Goal: Task Accomplishment & Management: Use online tool/utility

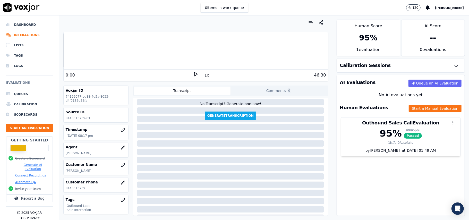
scroll to position [34, 0]
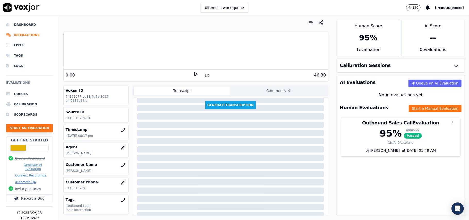
click at [32, 128] on button "Start an Evaluation" at bounding box center [29, 128] width 47 height 8
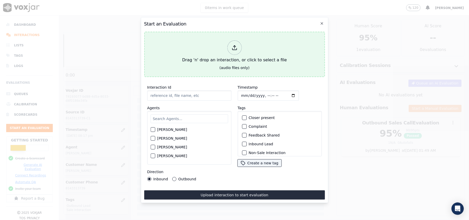
click at [231, 50] on div at bounding box center [234, 47] width 14 height 14
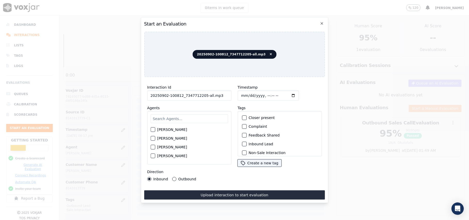
drag, startPoint x: 220, startPoint y: 94, endPoint x: 202, endPoint y: 97, distance: 18.1
click at [202, 97] on input "20250902-100812_7347712205-all.mp3" at bounding box center [189, 95] width 84 height 10
type input "20250902-100812_7347712205-C1"
click at [246, 92] on input "Timestamp" at bounding box center [267, 95] width 61 height 10
type input "[DATE]T22:17"
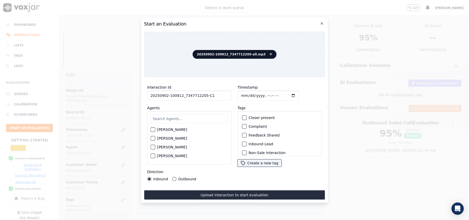
click at [160, 119] on input "text" at bounding box center [188, 118] width 77 height 9
type input "ja"
click at [154, 146] on div "button" at bounding box center [153, 148] width 4 height 4
click at [242, 142] on div "button" at bounding box center [244, 144] width 4 height 4
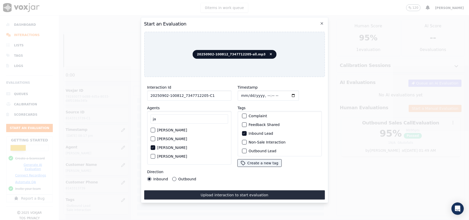
click at [242, 141] on div "button" at bounding box center [244, 142] width 4 height 4
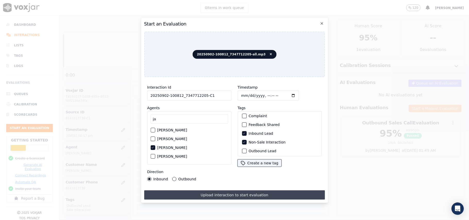
click at [205, 191] on button "Upload interaction to start evaluation" at bounding box center [234, 194] width 181 height 9
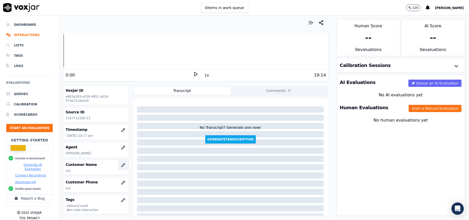
click at [118, 167] on button "button" at bounding box center [123, 165] width 10 height 10
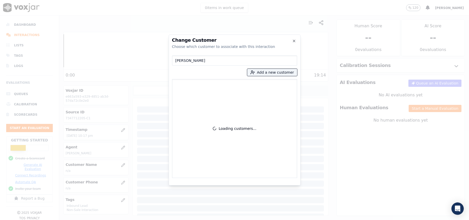
click at [176, 61] on input "[PERSON_NAME]" at bounding box center [234, 60] width 125 height 10
type input "[PERSON_NAME]"
click at [256, 75] on button "Add a new customer" at bounding box center [272, 72] width 50 height 7
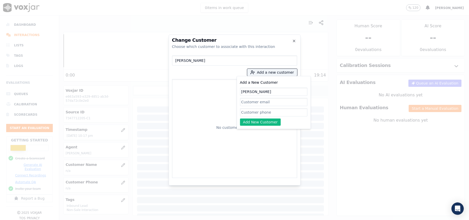
drag, startPoint x: 243, startPoint y: 91, endPoint x: 273, endPoint y: 93, distance: 29.4
click at [243, 91] on input "[PERSON_NAME]" at bounding box center [273, 91] width 67 height 8
type input "[PERSON_NAME]"
click at [244, 114] on input "Add a New Customer" at bounding box center [273, 112] width 67 height 8
paste input "7347712205"
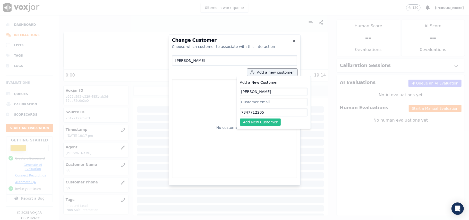
type input "7347712205"
click at [248, 121] on button "Add New Customer" at bounding box center [260, 121] width 41 height 7
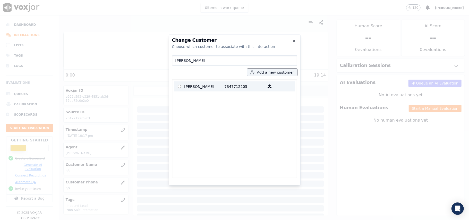
click at [204, 88] on p "[PERSON_NAME]" at bounding box center [204, 86] width 40 height 8
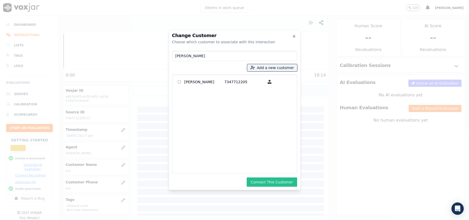
click at [260, 179] on button "Connect This Customer" at bounding box center [272, 181] width 50 height 9
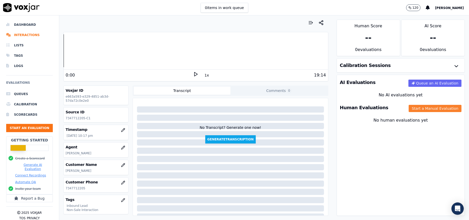
drag, startPoint x: 415, startPoint y: 108, endPoint x: 399, endPoint y: 109, distance: 16.2
click at [415, 108] on button "Start a Manual Evaluation" at bounding box center [434, 108] width 53 height 7
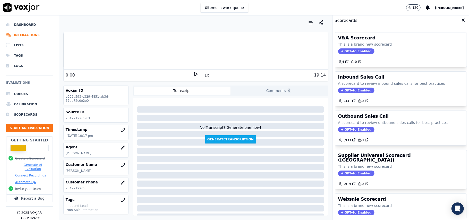
scroll to position [50, 0]
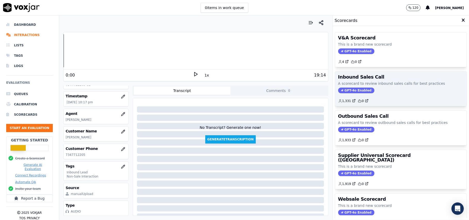
click at [353, 92] on span "GPT-4o Enabled" at bounding box center [356, 90] width 36 height 6
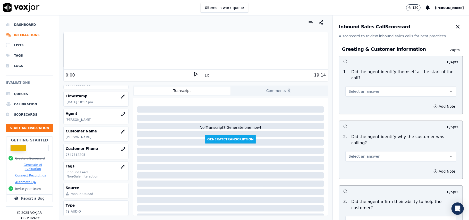
click at [385, 86] on button "Select an answer" at bounding box center [400, 91] width 111 height 10
click at [363, 101] on div "No" at bounding box center [390, 105] width 100 height 8
click at [376, 87] on button "No" at bounding box center [400, 91] width 111 height 10
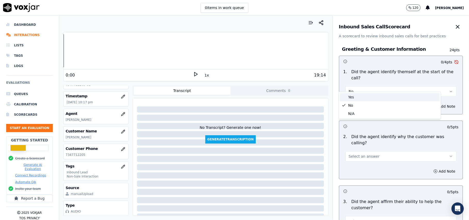
click at [364, 97] on div "Yes" at bounding box center [390, 97] width 100 height 8
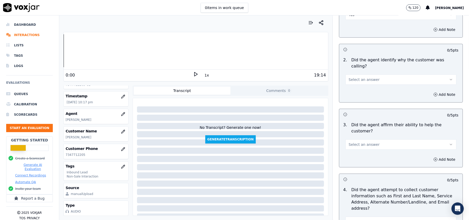
scroll to position [68, 0]
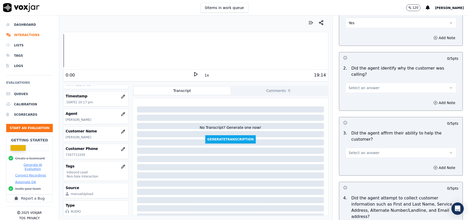
click at [367, 83] on button "Select an answer" at bounding box center [400, 88] width 111 height 10
click at [364, 92] on div "No" at bounding box center [390, 95] width 100 height 8
drag, startPoint x: 384, startPoint y: 72, endPoint x: 384, endPoint y: 76, distance: 3.4
click at [384, 83] on button "No" at bounding box center [400, 88] width 111 height 10
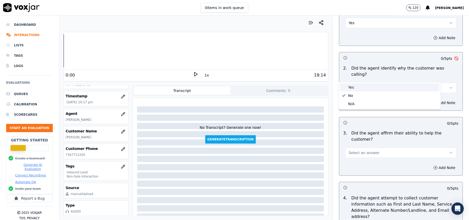
click at [370, 86] on div "Yes" at bounding box center [390, 87] width 100 height 8
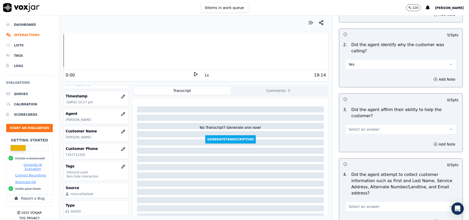
scroll to position [103, 0]
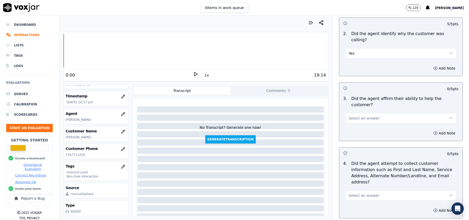
click at [378, 113] on button "Select an answer" at bounding box center [400, 118] width 111 height 10
click at [370, 110] on div "Yes" at bounding box center [390, 112] width 100 height 8
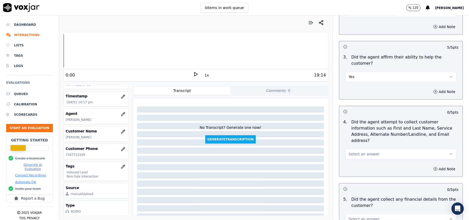
scroll to position [206, 0]
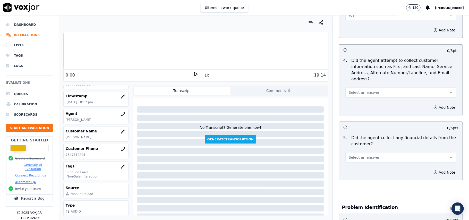
click at [378, 100] on div "Add Note" at bounding box center [400, 107] width 123 height 15
click at [370, 87] on button "Select an answer" at bounding box center [400, 92] width 111 height 10
click at [363, 79] on div "Yes" at bounding box center [390, 80] width 100 height 8
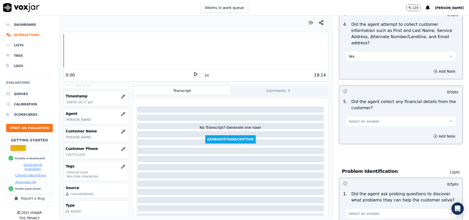
scroll to position [274, 0]
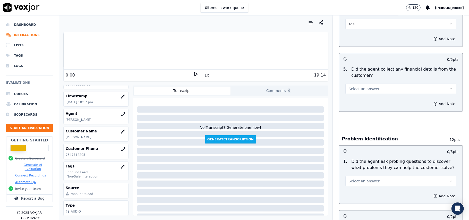
click at [383, 84] on button "Select an answer" at bounding box center [400, 89] width 111 height 10
click at [372, 82] on div "No" at bounding box center [390, 85] width 100 height 8
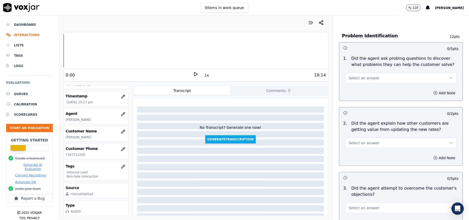
click at [374, 73] on button "Select an answer" at bounding box center [400, 78] width 111 height 10
click at [373, 65] on div "Yes" at bounding box center [390, 66] width 100 height 8
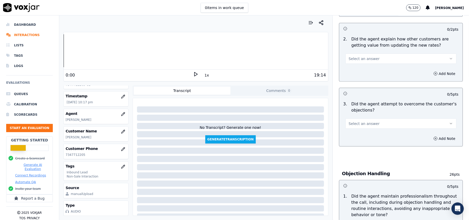
scroll to position [446, 0]
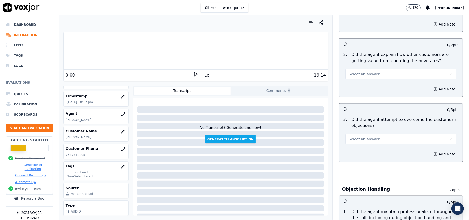
click at [374, 69] on button "Select an answer" at bounding box center [400, 74] width 111 height 10
click at [365, 65] on div "Yes" at bounding box center [390, 62] width 100 height 8
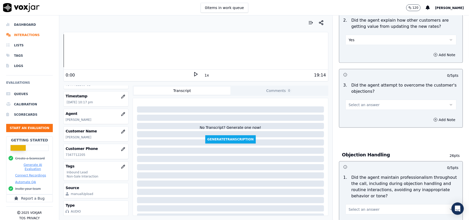
click at [348, 112] on div "Add Note" at bounding box center [400, 119] width 123 height 15
click at [351, 102] on span "Select an answer" at bounding box center [363, 104] width 31 height 5
click at [354, 91] on div "Yes" at bounding box center [390, 93] width 100 height 8
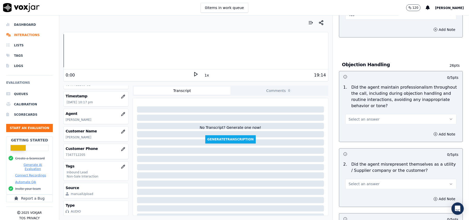
scroll to position [618, 0]
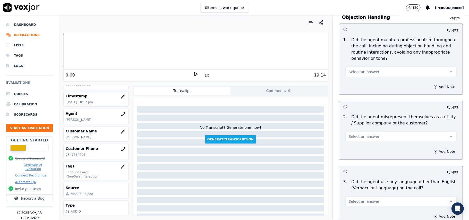
click at [367, 69] on span "Select an answer" at bounding box center [363, 71] width 31 height 5
click at [366, 60] on div "Yes" at bounding box center [390, 60] width 100 height 8
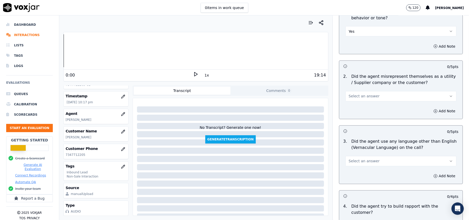
scroll to position [686, 0]
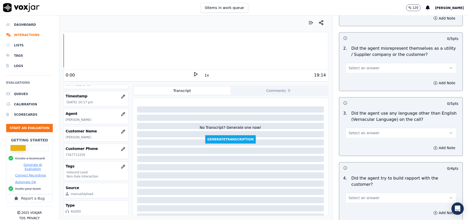
click at [386, 63] on button "Select an answer" at bounding box center [400, 68] width 111 height 10
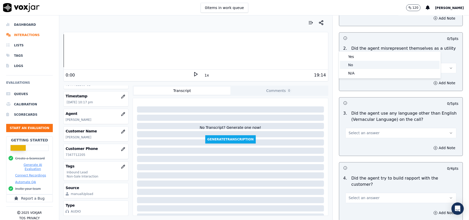
click at [377, 61] on div "No" at bounding box center [390, 65] width 100 height 8
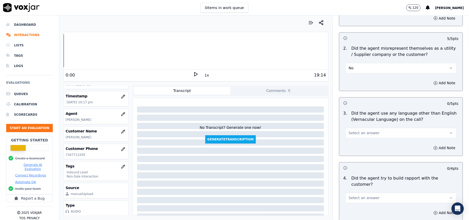
scroll to position [755, 0]
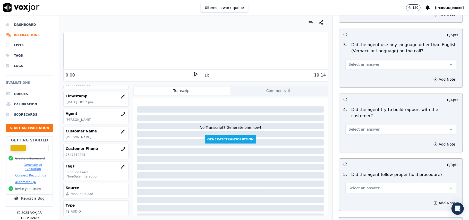
click at [392, 59] on button "Select an answer" at bounding box center [400, 64] width 111 height 10
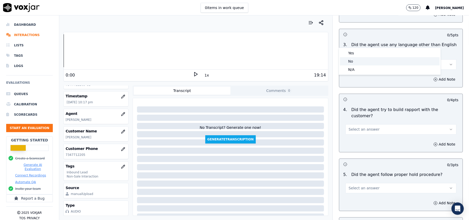
click at [379, 64] on div "No" at bounding box center [390, 61] width 100 height 8
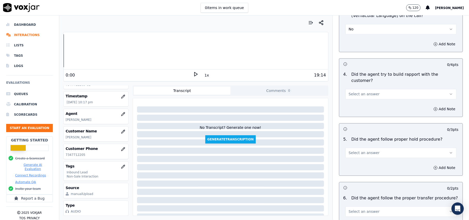
scroll to position [824, 0]
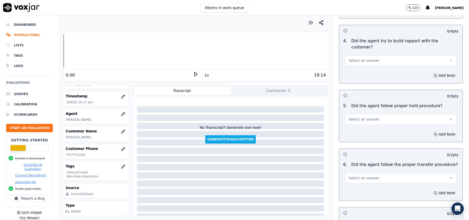
click at [376, 55] on button "Select an answer" at bounding box center [400, 60] width 111 height 10
click at [381, 42] on div "Yes" at bounding box center [390, 43] width 100 height 8
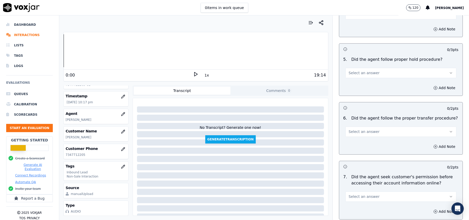
scroll to position [858, 0]
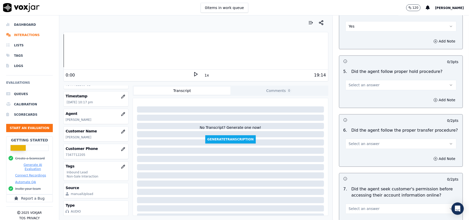
click at [373, 80] on button "Select an answer" at bounding box center [400, 85] width 111 height 10
click at [371, 65] on div "Yes" at bounding box center [390, 68] width 100 height 8
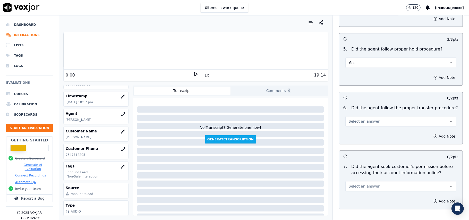
scroll to position [892, 0]
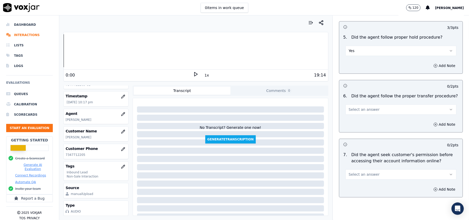
click at [369, 104] on button "Select an answer" at bounding box center [400, 109] width 111 height 10
click at [371, 93] on div "Yes" at bounding box center [390, 92] width 100 height 8
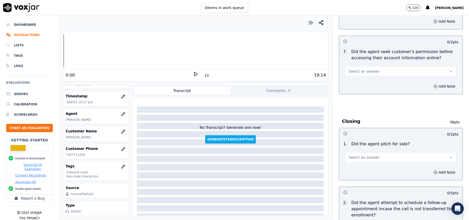
click at [388, 66] on button "Select an answer" at bounding box center [400, 71] width 111 height 10
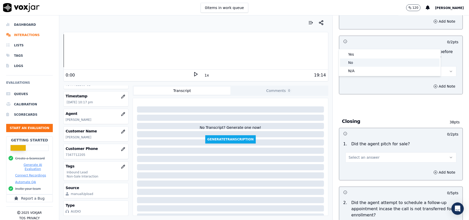
click at [376, 60] on div "No" at bounding box center [390, 62] width 100 height 8
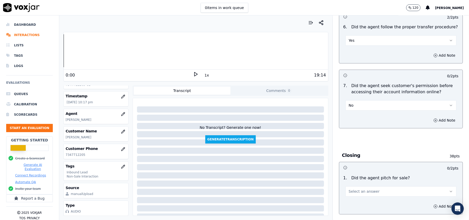
scroll to position [961, 0]
click at [380, 99] on div "No" at bounding box center [400, 104] width 111 height 11
click at [369, 100] on button "No" at bounding box center [400, 105] width 111 height 10
click at [363, 85] on div "Yes" at bounding box center [390, 89] width 100 height 8
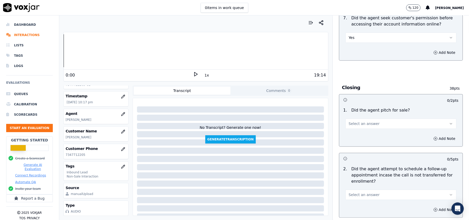
scroll to position [1029, 0]
click at [352, 120] on span "Select an answer" at bounding box center [363, 122] width 31 height 5
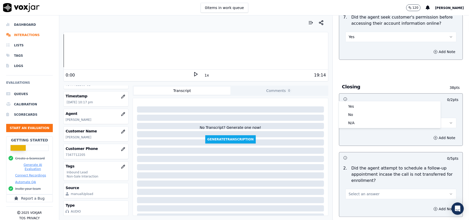
click at [360, 102] on div "Yes" at bounding box center [390, 106] width 100 height 8
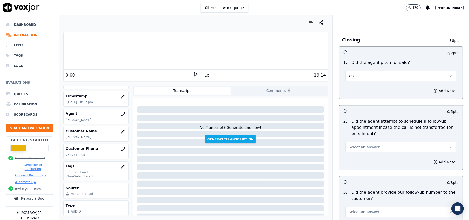
scroll to position [1132, 0]
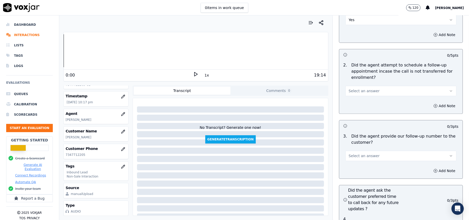
click at [367, 88] on span "Select an answer" at bounding box center [363, 90] width 31 height 5
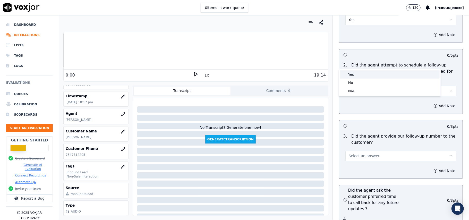
click at [367, 71] on div "Yes" at bounding box center [390, 74] width 100 height 8
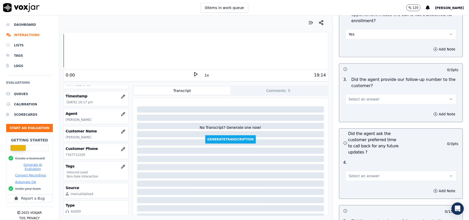
scroll to position [1201, 0]
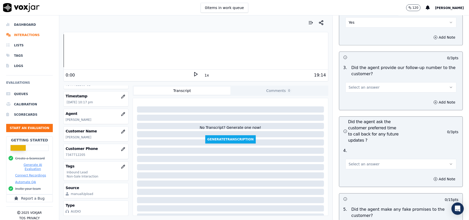
drag, startPoint x: 366, startPoint y: 59, endPoint x: 376, endPoint y: 62, distance: 10.7
click at [366, 85] on span "Select an answer" at bounding box center [363, 87] width 31 height 5
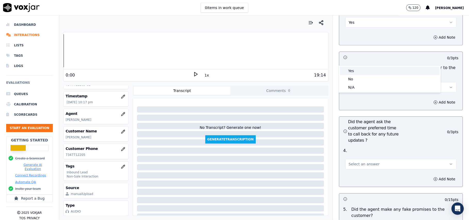
click at [366, 73] on div "Yes" at bounding box center [390, 71] width 100 height 8
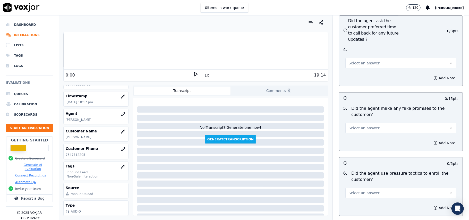
scroll to position [1304, 0]
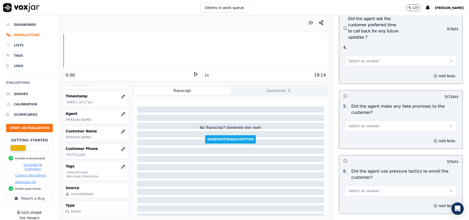
drag, startPoint x: 364, startPoint y: 32, endPoint x: 365, endPoint y: 37, distance: 5.2
click at [365, 58] on span "Select an answer" at bounding box center [363, 60] width 31 height 5
click at [366, 44] on div "Yes" at bounding box center [390, 45] width 100 height 8
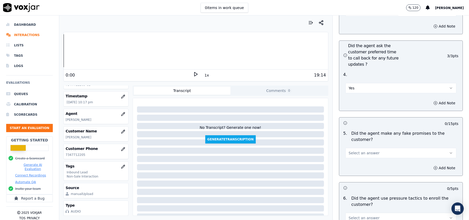
scroll to position [1270, 0]
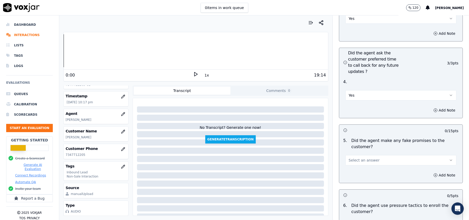
click at [369, 90] on button "Yes" at bounding box center [400, 95] width 111 height 10
click at [367, 90] on button "Yes" at bounding box center [400, 95] width 111 height 10
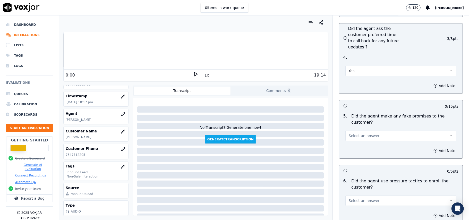
scroll to position [1304, 0]
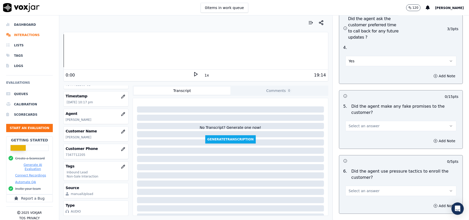
click at [358, 123] on span "Select an answer" at bounding box center [363, 125] width 31 height 5
click at [353, 116] on div "No" at bounding box center [390, 118] width 100 height 8
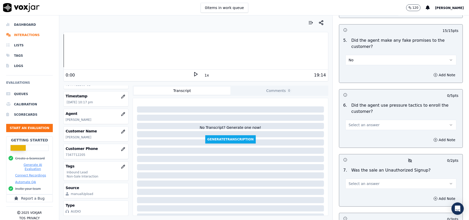
scroll to position [1372, 0]
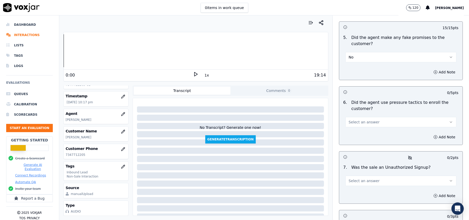
click at [373, 117] on button "Select an answer" at bounding box center [400, 122] width 111 height 10
click at [366, 112] on div "No" at bounding box center [390, 114] width 100 height 8
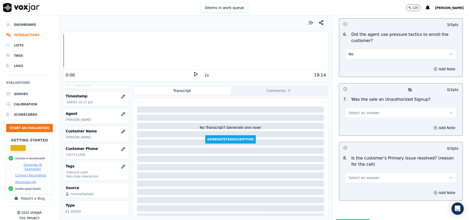
click at [377, 108] on button "Select an answer" at bounding box center [400, 113] width 111 height 10
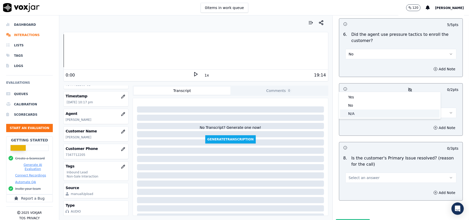
click at [360, 112] on div "N/A" at bounding box center [390, 113] width 100 height 8
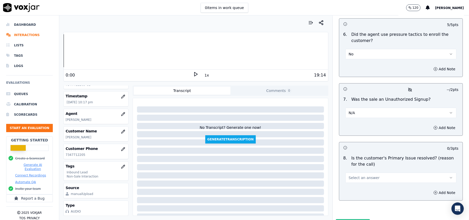
click at [352, 175] on span "Select an answer" at bounding box center [363, 177] width 31 height 5
click at [353, 162] on div "Yes" at bounding box center [390, 162] width 100 height 8
click at [351, 219] on button "Submit Scores" at bounding box center [353, 223] width 34 height 9
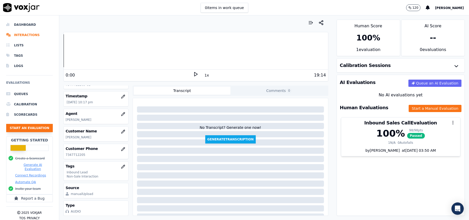
click at [21, 127] on button "Start an Evaluation" at bounding box center [29, 128] width 47 height 8
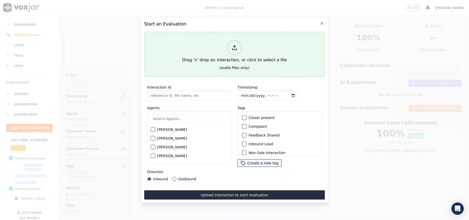
click at [234, 46] on icon at bounding box center [234, 48] width 6 height 6
click at [234, 52] on div at bounding box center [234, 47] width 14 height 14
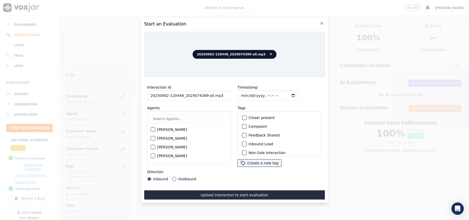
drag, startPoint x: 207, startPoint y: 86, endPoint x: 193, endPoint y: 92, distance: 15.1
click at [197, 92] on div "Interaction Id 20250902-120448_2029074389-all.mp3" at bounding box center [189, 92] width 84 height 16
drag, startPoint x: 180, startPoint y: 93, endPoint x: 168, endPoint y: 91, distance: 11.9
click at [168, 91] on input "20250902-120448_2029074389-all.mp3" at bounding box center [189, 95] width 84 height 10
click at [191, 118] on input "text" at bounding box center [188, 118] width 77 height 9
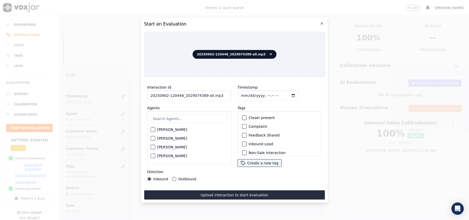
drag, startPoint x: 219, startPoint y: 93, endPoint x: 203, endPoint y: 92, distance: 15.5
click at [203, 92] on input "20250902-120448_2029074389-all.mp3" at bounding box center [189, 95] width 84 height 10
click at [223, 93] on input "20250902-120448_2029074389-all.mp3" at bounding box center [189, 95] width 84 height 10
drag, startPoint x: 222, startPoint y: 93, endPoint x: 202, endPoint y: 91, distance: 19.6
click at [202, 91] on input "20250902-120448_2029074389-all.mp3" at bounding box center [189, 95] width 84 height 10
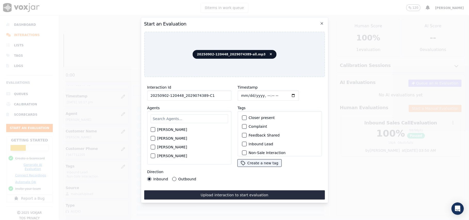
type input "20250902-120448_2029074389-C1"
click at [244, 92] on input "Timestamp" at bounding box center [267, 95] width 61 height 10
type input "[DATE]T22:21"
click at [224, 105] on div "Agents [PERSON_NAME] [PERSON_NAME] [PERSON_NAME] [PERSON_NAME] [PERSON_NAME] [P…" at bounding box center [189, 135] width 84 height 60
click at [188, 120] on input "text" at bounding box center [188, 118] width 77 height 9
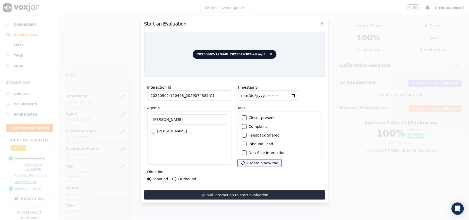
type input "[PERSON_NAME]"
click at [158, 127] on div "[PERSON_NAME]" at bounding box center [188, 131] width 77 height 9
click at [155, 129] on button "[PERSON_NAME]" at bounding box center [152, 131] width 5 height 5
click at [244, 127] on div "Outbound Lead" at bounding box center [280, 127] width 80 height 9
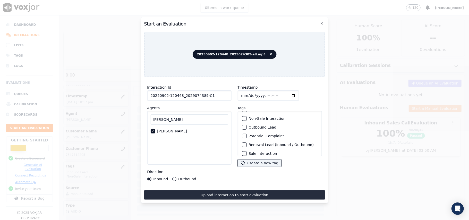
click at [242, 125] on div "button" at bounding box center [244, 127] width 4 height 4
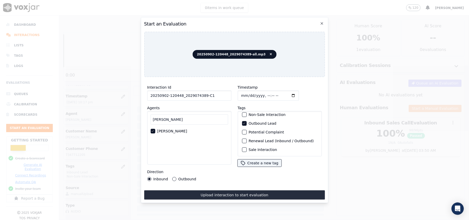
scroll to position [11, 0]
click at [248, 140] on label "Non-Sale Interaction" at bounding box center [266, 142] width 37 height 4
click at [246, 140] on button "Non-Sale Interaction" at bounding box center [244, 142] width 5 height 5
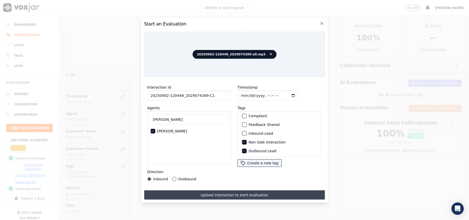
click at [185, 190] on button "Upload interaction to start evaluation" at bounding box center [234, 194] width 181 height 9
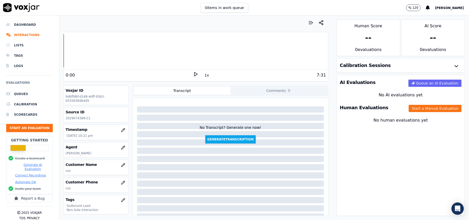
click at [249, 120] on div "No Transcript? Generate one now! Generate Transcription" at bounding box center [230, 121] width 191 height 43
click at [121, 166] on icon "button" at bounding box center [122, 164] width 3 height 3
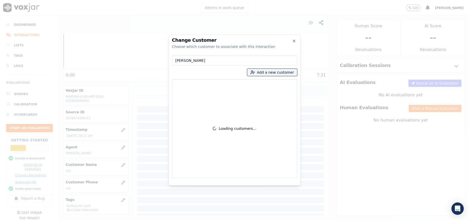
click at [174, 61] on input "[PERSON_NAME]" at bounding box center [234, 60] width 125 height 10
type input "[PERSON_NAME]"
click at [255, 72] on icon "button" at bounding box center [252, 72] width 5 height 5
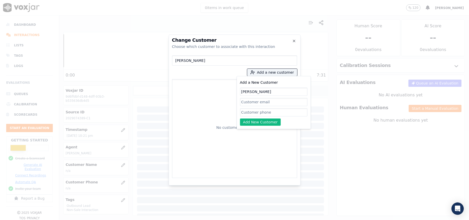
type input "[PERSON_NAME]"
click at [256, 109] on input "Add a New Customer" at bounding box center [273, 112] width 67 height 8
paste input "2029074389"
type input "2029074389"
click at [249, 120] on button "Add New Customer" at bounding box center [260, 121] width 41 height 7
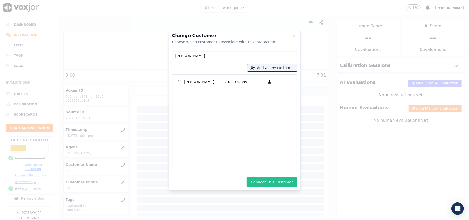
click at [258, 181] on button "Connect This Customer" at bounding box center [272, 181] width 50 height 9
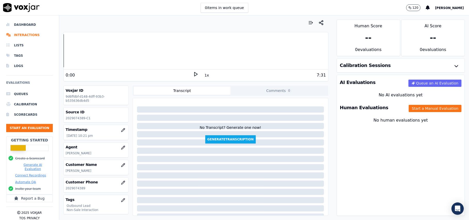
drag, startPoint x: 430, startPoint y: 100, endPoint x: 427, endPoint y: 107, distance: 7.7
click at [430, 100] on div "No AI evaluations yet" at bounding box center [401, 95] width 128 height 10
click at [426, 107] on button "Start a Manual Evaluation" at bounding box center [434, 108] width 53 height 7
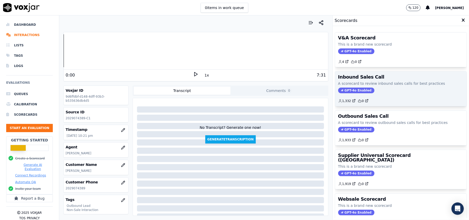
click at [342, 93] on span "GPT-4o Enabled" at bounding box center [356, 90] width 36 height 6
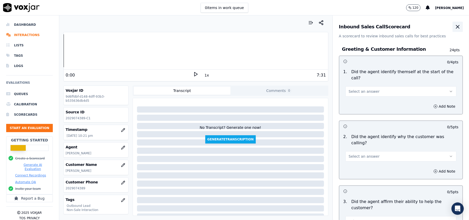
click at [454, 27] on icon "button" at bounding box center [457, 27] width 6 height 6
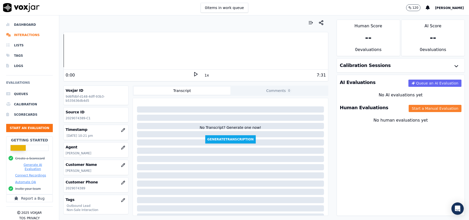
drag, startPoint x: 405, startPoint y: 107, endPoint x: 398, endPoint y: 110, distance: 7.9
click at [408, 107] on button "Start a Manual Evaluation" at bounding box center [434, 108] width 53 height 7
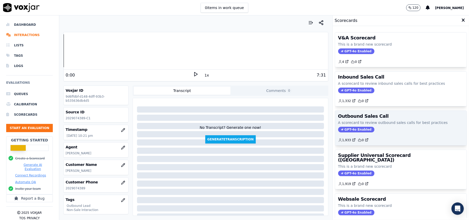
click at [350, 127] on span "GPT-4o Enabled" at bounding box center [356, 130] width 36 height 6
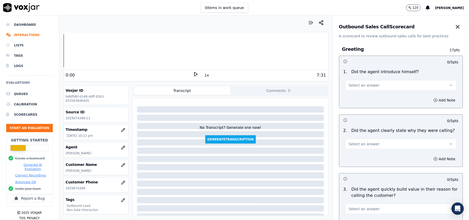
scroll to position [367, 0]
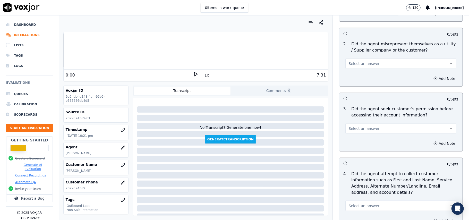
click at [373, 133] on button "Select an answer" at bounding box center [400, 128] width 111 height 10
click at [350, 149] on div "No" at bounding box center [390, 149] width 100 height 8
click at [430, 144] on button "Add Note" at bounding box center [444, 143] width 28 height 7
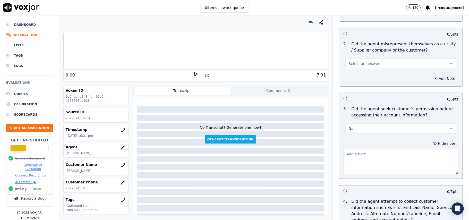
click at [353, 164] on textarea at bounding box center [400, 161] width 115 height 25
paste textarea "@2:20- The agent did not take permission from the customer before accessing the…"
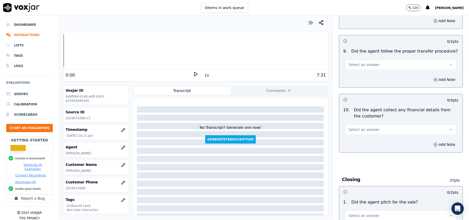
scroll to position [1311, 0]
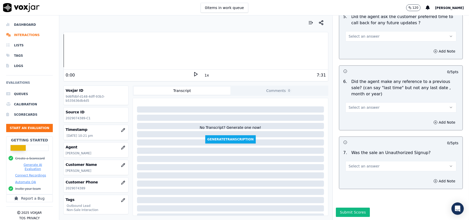
type textarea "@2:20- The agent did not take permission from the customer before accessing the…"
click at [363, 163] on span "Select an answer" at bounding box center [363, 165] width 31 height 5
click at [352, 179] on div "N/A" at bounding box center [390, 178] width 100 height 8
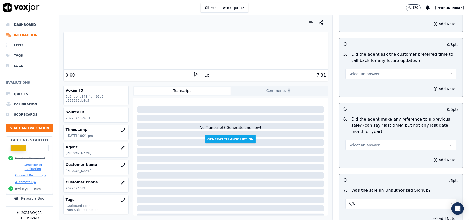
scroll to position [1208, 0]
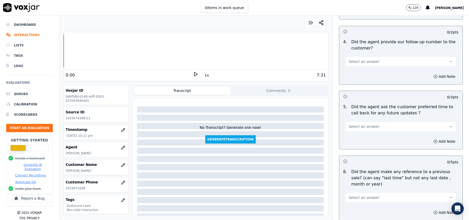
click at [354, 195] on span "Select an answer" at bounding box center [363, 197] width 31 height 5
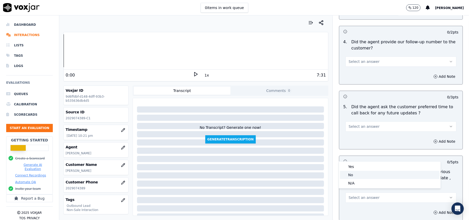
click at [355, 177] on div "No" at bounding box center [390, 175] width 100 height 8
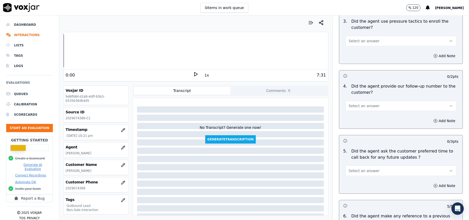
scroll to position [1174, 0]
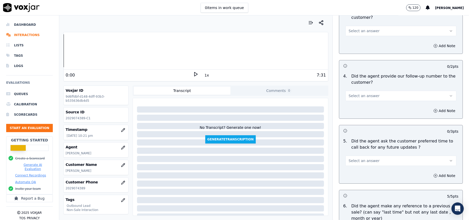
click at [372, 157] on button "Select an answer" at bounding box center [400, 160] width 111 height 10
click at [366, 175] on div "No" at bounding box center [390, 177] width 100 height 8
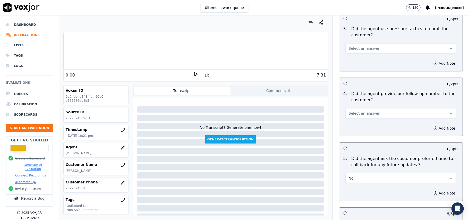
scroll to position [1140, 0]
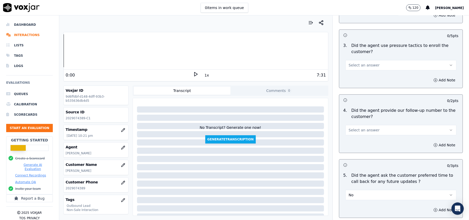
click at [359, 194] on button "No" at bounding box center [400, 195] width 111 height 10
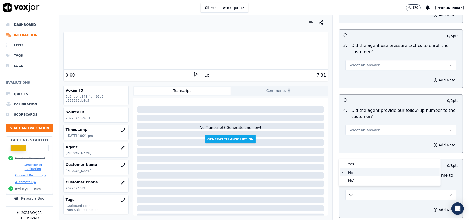
click at [358, 183] on div "N/A" at bounding box center [390, 180] width 100 height 8
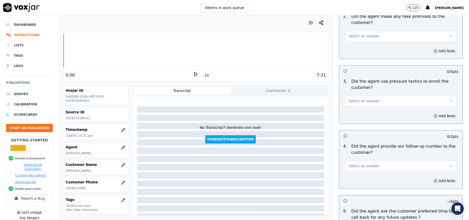
scroll to position [1071, 0]
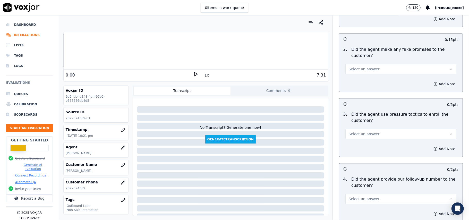
click at [362, 196] on span "Select an answer" at bounding box center [363, 198] width 31 height 5
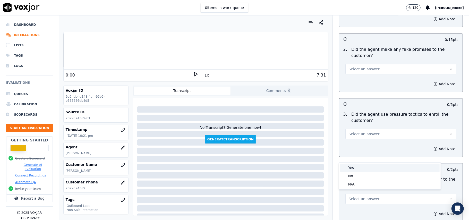
click at [358, 170] on div "Yes" at bounding box center [390, 167] width 100 height 8
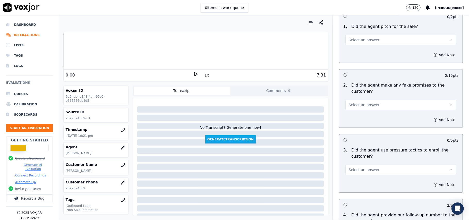
scroll to position [1002, 0]
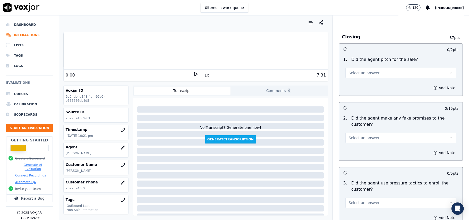
click at [354, 200] on span "Select an answer" at bounding box center [363, 202] width 31 height 5
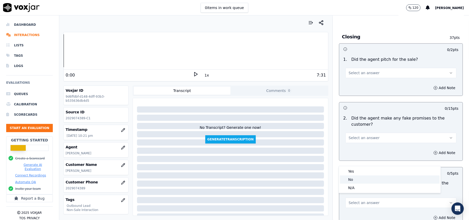
click at [357, 177] on div "No" at bounding box center [390, 179] width 100 height 8
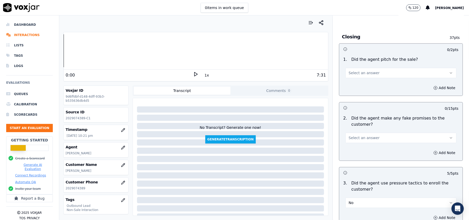
click at [364, 136] on span "Select an answer" at bounding box center [363, 137] width 31 height 5
click at [364, 152] on div "No" at bounding box center [390, 154] width 100 height 8
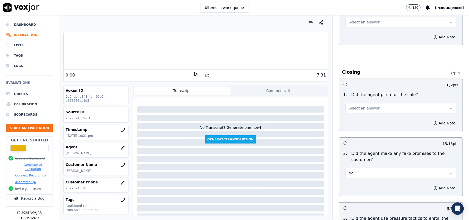
scroll to position [934, 0]
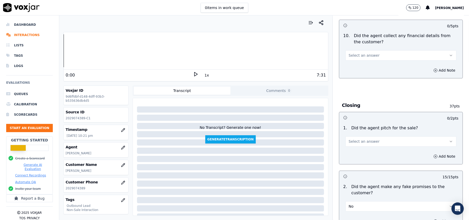
click at [359, 139] on span "Select an answer" at bounding box center [363, 141] width 31 height 5
click at [356, 150] on div "Yes" at bounding box center [390, 149] width 100 height 8
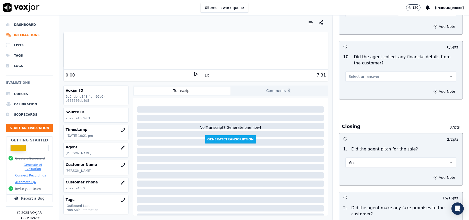
scroll to position [831, 0]
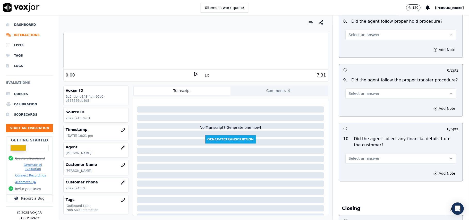
click at [357, 157] on span "Select an answer" at bounding box center [363, 158] width 31 height 5
click at [359, 173] on div "No" at bounding box center [390, 174] width 100 height 8
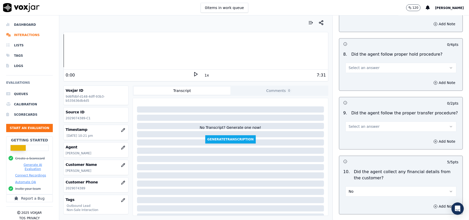
scroll to position [762, 0]
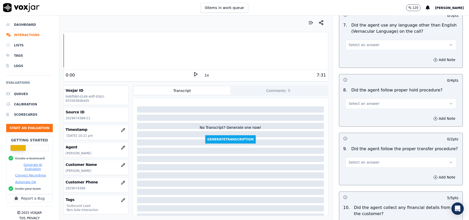
click at [384, 159] on button "Select an answer" at bounding box center [400, 162] width 111 height 10
click at [374, 168] on div "Yes" at bounding box center [390, 170] width 100 height 8
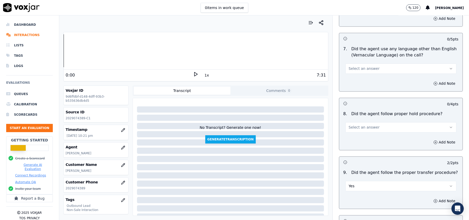
scroll to position [728, 0]
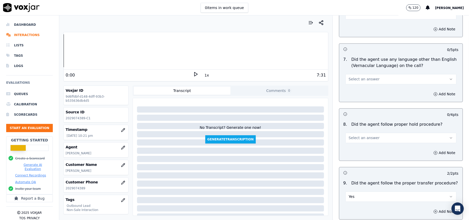
click at [373, 133] on button "Select an answer" at bounding box center [400, 138] width 111 height 10
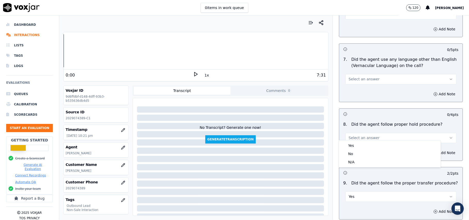
click at [371, 140] on div "Yes No N/A" at bounding box center [390, 153] width 102 height 27
click at [371, 146] on div "Yes" at bounding box center [390, 145] width 100 height 8
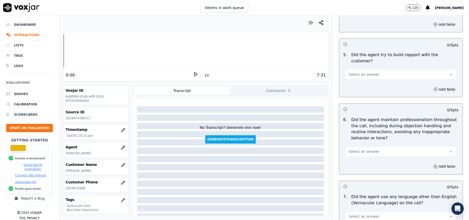
scroll to position [659, 0]
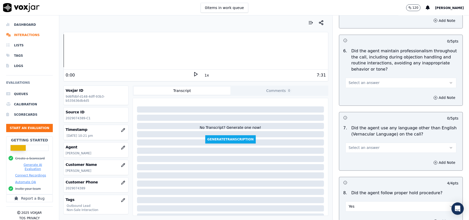
click at [365, 147] on button "Select an answer" at bounding box center [400, 148] width 111 height 10
click at [359, 162] on div "No" at bounding box center [390, 163] width 100 height 8
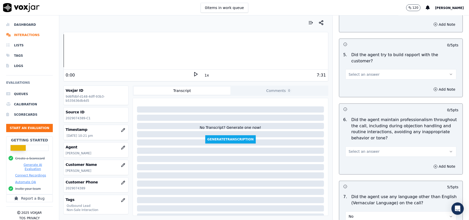
click at [366, 152] on div "6 . Did the agent maintain professionalism throughout the call, including durin…" at bounding box center [400, 137] width 123 height 44
click at [368, 149] on span "Select an answer" at bounding box center [363, 151] width 31 height 5
click at [358, 157] on div "Yes" at bounding box center [390, 159] width 100 height 8
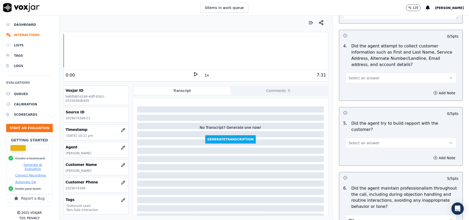
click at [365, 140] on span "Select an answer" at bounding box center [363, 142] width 31 height 5
click at [365, 146] on div "Yes" at bounding box center [390, 150] width 100 height 8
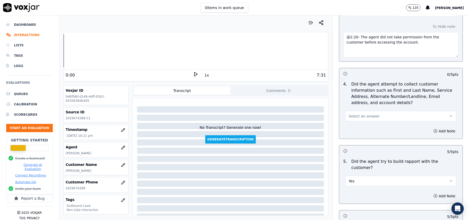
scroll to position [453, 0]
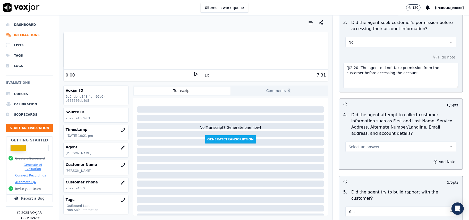
click at [368, 147] on span "Select an answer" at bounding box center [363, 146] width 31 height 5
click at [361, 174] on div "N/A" at bounding box center [390, 176] width 100 height 8
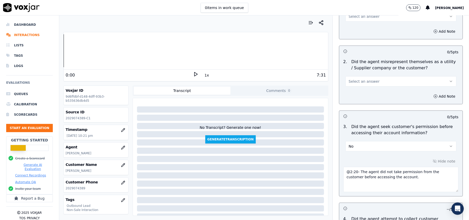
scroll to position [316, 0]
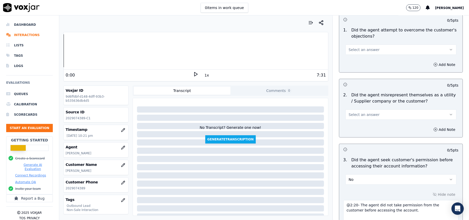
click at [364, 117] on span "Select an answer" at bounding box center [363, 114] width 31 height 5
click at [366, 135] on div "No" at bounding box center [390, 135] width 100 height 8
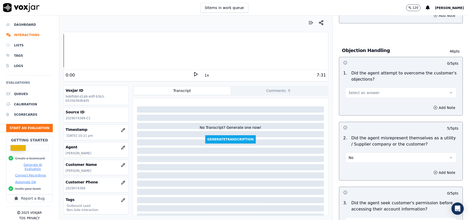
scroll to position [213, 0]
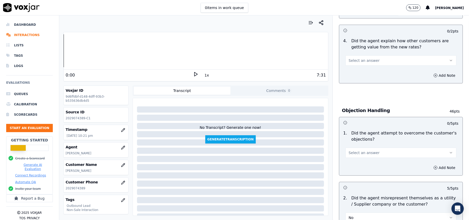
click at [368, 148] on button "Select an answer" at bounding box center [400, 152] width 111 height 10
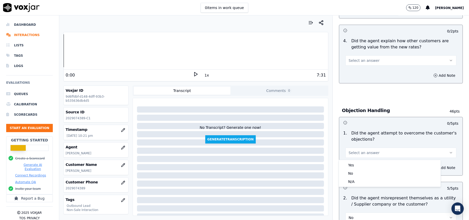
click at [367, 155] on span "Select an answer" at bounding box center [363, 152] width 31 height 5
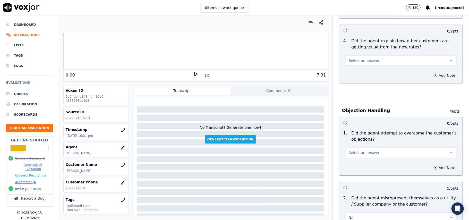
click at [364, 155] on span "Select an answer" at bounding box center [363, 152] width 31 height 5
click at [358, 167] on div "Yes" at bounding box center [390, 165] width 100 height 8
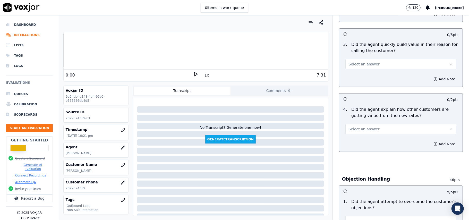
scroll to position [144, 0]
click at [372, 131] on button "Select an answer" at bounding box center [400, 129] width 111 height 10
click at [365, 146] on div "No" at bounding box center [390, 149] width 100 height 8
click at [367, 128] on button "No" at bounding box center [400, 129] width 111 height 10
click at [363, 139] on div "Yes" at bounding box center [390, 141] width 100 height 8
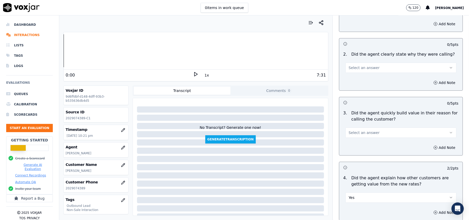
scroll to position [76, 0]
click at [365, 133] on span "Select an answer" at bounding box center [363, 132] width 31 height 5
click at [366, 145] on div "Yes" at bounding box center [390, 145] width 100 height 8
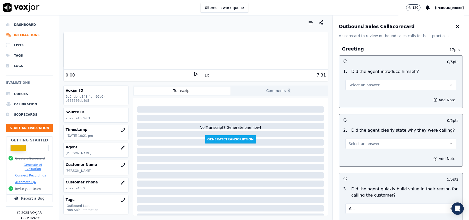
scroll to position [0, 0]
click at [364, 137] on div "Select an answer" at bounding box center [400, 141] width 119 height 15
click at [362, 144] on span "Select an answer" at bounding box center [363, 143] width 31 height 5
click at [361, 153] on div "Yes" at bounding box center [390, 156] width 100 height 8
click at [358, 89] on button "Select an answer" at bounding box center [400, 85] width 111 height 10
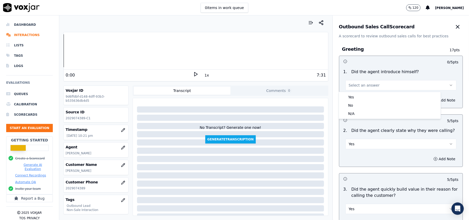
click at [355, 97] on div "Yes" at bounding box center [390, 97] width 100 height 8
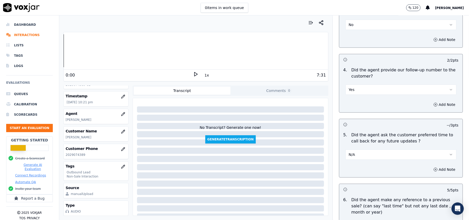
scroll to position [1311, 0]
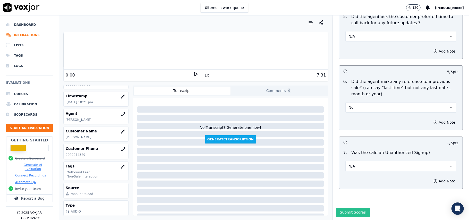
click at [337, 207] on button "Submit Scores" at bounding box center [353, 211] width 34 height 9
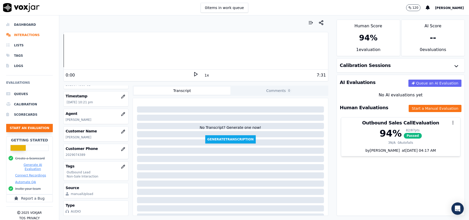
click at [35, 126] on button "Start an Evaluation" at bounding box center [29, 128] width 47 height 8
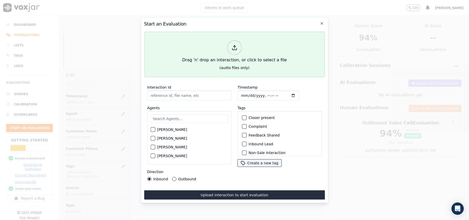
click at [236, 45] on icon at bounding box center [234, 48] width 6 height 6
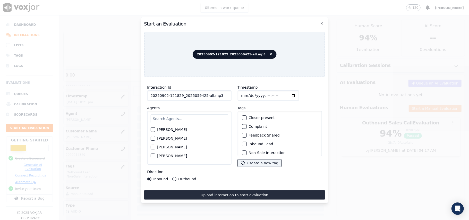
drag, startPoint x: 224, startPoint y: 92, endPoint x: 202, endPoint y: 93, distance: 22.1
click at [202, 93] on input "20250902-121829_2025059425-all.mp3" at bounding box center [189, 95] width 84 height 10
type input "20250902-121829_2025059425-C1"
click at [249, 93] on input "Timestamp" at bounding box center [267, 95] width 61 height 10
click at [246, 94] on input "Timestamp" at bounding box center [267, 95] width 61 height 10
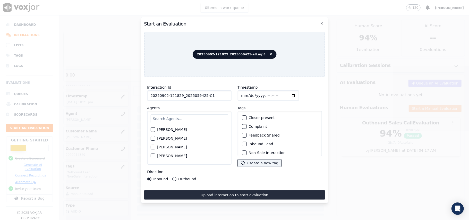
type input "[DATE]T22:48"
drag, startPoint x: 193, startPoint y: 117, endPoint x: 150, endPoint y: 102, distance: 45.5
click at [192, 116] on input "text" at bounding box center [188, 118] width 77 height 9
type input "cath"
click at [168, 129] on label "[PERSON_NAME]" at bounding box center [172, 131] width 30 height 4
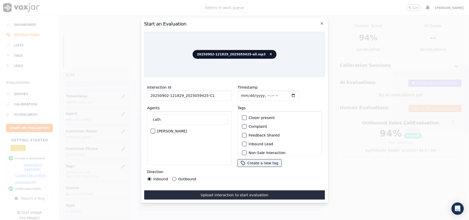
click at [155, 129] on button "[PERSON_NAME]" at bounding box center [152, 131] width 5 height 5
drag, startPoint x: 157, startPoint y: 128, endPoint x: 172, endPoint y: 130, distance: 15.5
click at [172, 130] on label "[PERSON_NAME]" at bounding box center [172, 131] width 30 height 4
copy label "[PERSON_NAME]"
click at [242, 142] on div "button" at bounding box center [244, 144] width 4 height 4
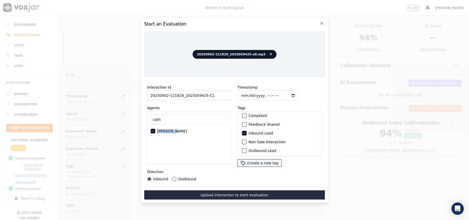
scroll to position [11, 0]
click at [250, 140] on label "Non-Sale Interaction" at bounding box center [266, 142] width 37 height 4
click at [246, 140] on button "Non-Sale Interaction" at bounding box center [244, 142] width 5 height 5
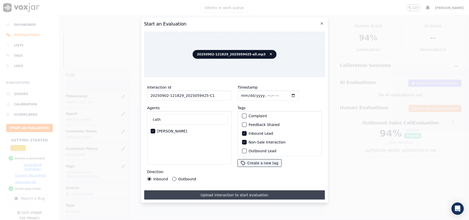
click at [208, 191] on button "Upload interaction to start evaluation" at bounding box center [234, 194] width 181 height 9
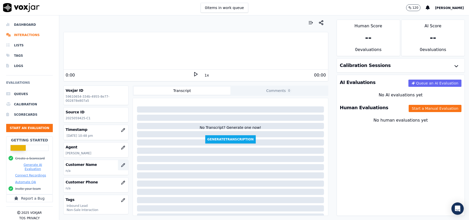
click at [121, 165] on icon "button" at bounding box center [123, 165] width 4 height 4
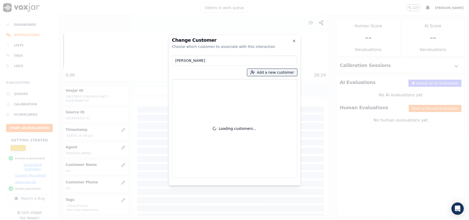
click at [177, 59] on input "[PERSON_NAME]" at bounding box center [234, 60] width 125 height 10
type input "[PERSON_NAME]"
click at [257, 75] on button "Add a new customer" at bounding box center [272, 72] width 50 height 7
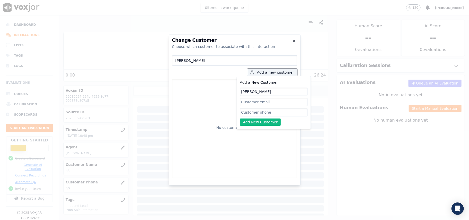
type input "[PERSON_NAME]"
click at [266, 115] on input "Add a New Customer" at bounding box center [273, 112] width 67 height 8
paste input "2025059425"
type input "2025059425"
click at [253, 125] on button "Add New Customer" at bounding box center [260, 121] width 41 height 7
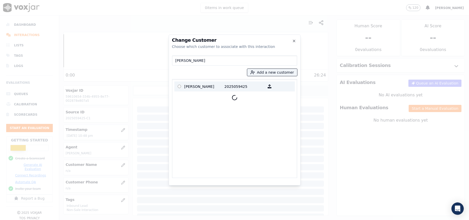
click at [190, 88] on p "[PERSON_NAME]" at bounding box center [204, 86] width 40 height 8
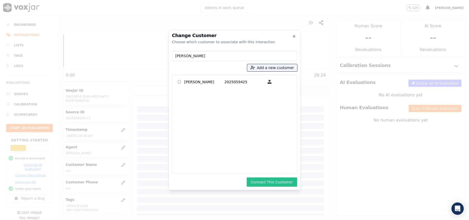
click at [257, 182] on button "Connect This Customer" at bounding box center [272, 181] width 50 height 9
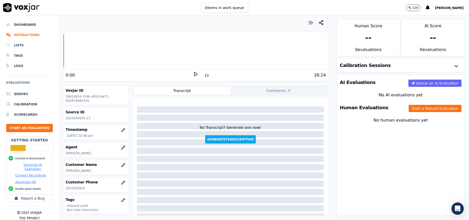
click at [404, 104] on div "Human Evaluations Start a Manual Evaluation" at bounding box center [401, 107] width 128 height 15
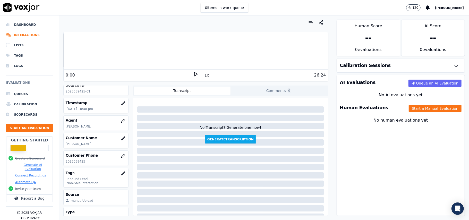
scroll to position [50, 0]
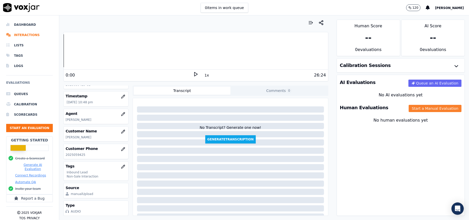
click at [408, 112] on button "Start a Manual Evaluation" at bounding box center [434, 108] width 53 height 7
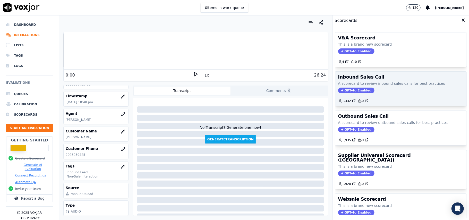
click at [344, 92] on span "GPT-4o Enabled" at bounding box center [356, 90] width 36 height 6
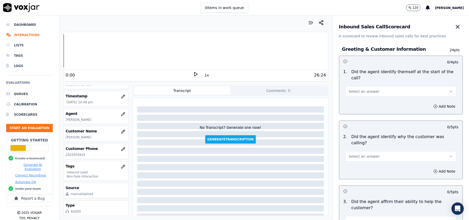
click at [364, 89] on span "Select an answer" at bounding box center [363, 91] width 31 height 5
click at [358, 95] on div "Yes" at bounding box center [390, 97] width 100 height 8
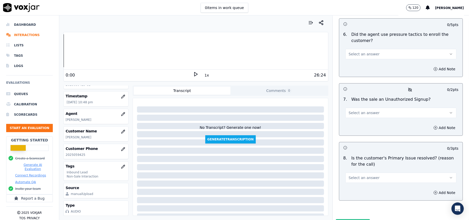
click at [385, 172] on button "Select an answer" at bounding box center [400, 177] width 111 height 10
click at [348, 164] on div "Yes" at bounding box center [390, 162] width 100 height 8
click at [370, 108] on button "Select an answer" at bounding box center [400, 113] width 111 height 10
click at [365, 105] on div "No" at bounding box center [390, 105] width 100 height 8
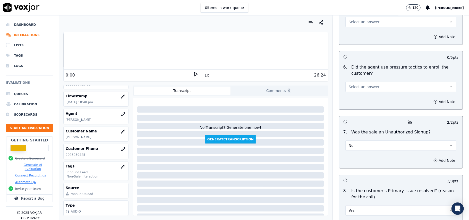
scroll to position [1372, 0]
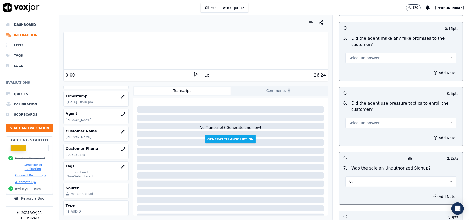
click at [361, 176] on button "No" at bounding box center [400, 181] width 111 height 10
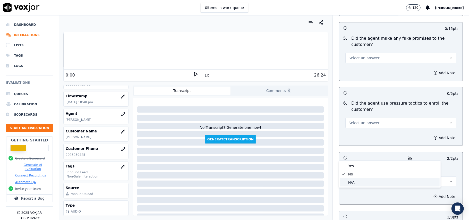
click at [352, 179] on div "N/A" at bounding box center [390, 182] width 100 height 8
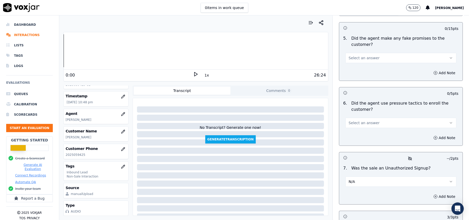
click at [366, 118] on button "Select an answer" at bounding box center [400, 123] width 111 height 10
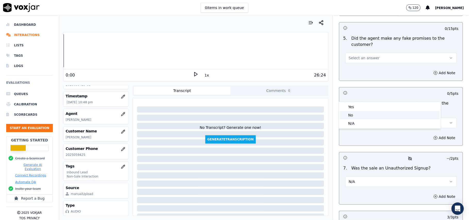
click at [365, 114] on div "No" at bounding box center [390, 115] width 100 height 8
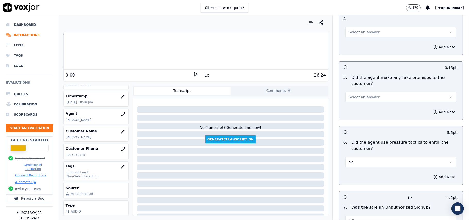
scroll to position [1303, 0]
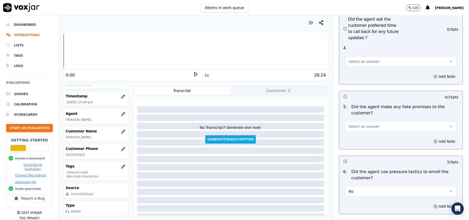
click at [375, 121] on button "Select an answer" at bounding box center [400, 126] width 111 height 10
click at [369, 117] on div "No" at bounding box center [390, 119] width 100 height 8
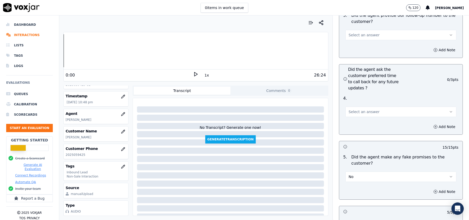
scroll to position [1200, 0]
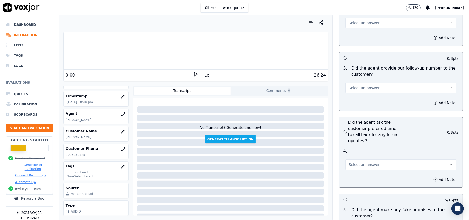
click at [355, 162] on span "Select an answer" at bounding box center [363, 164] width 31 height 5
click at [353, 151] on div "Yes" at bounding box center [390, 148] width 100 height 8
click at [356, 83] on button "Select an answer" at bounding box center [400, 88] width 111 height 10
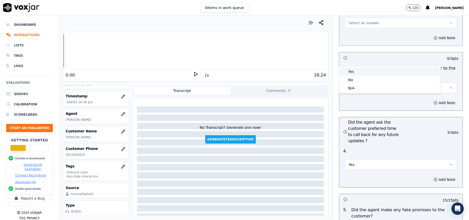
click at [355, 69] on div "Yes" at bounding box center [390, 71] width 100 height 8
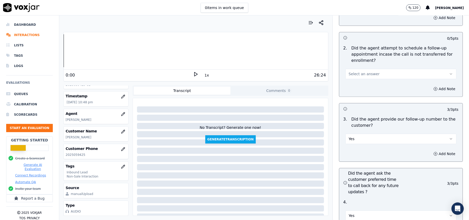
scroll to position [1097, 0]
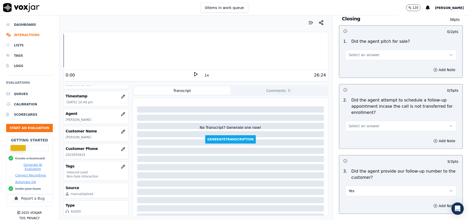
click at [357, 123] on span "Select an answer" at bounding box center [363, 125] width 31 height 5
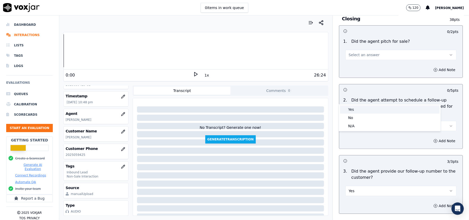
click at [352, 110] on div "Yes" at bounding box center [390, 109] width 100 height 8
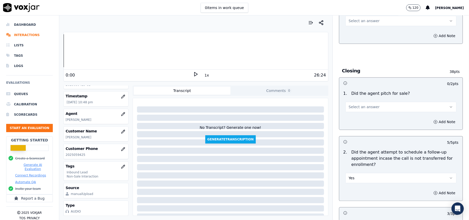
scroll to position [994, 0]
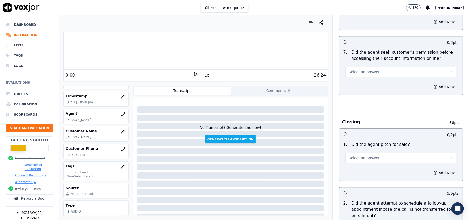
click at [362, 155] on span "Select an answer" at bounding box center [363, 157] width 31 height 5
click at [356, 142] on div "Yes" at bounding box center [390, 141] width 100 height 8
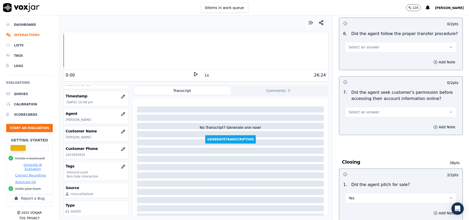
scroll to position [891, 0]
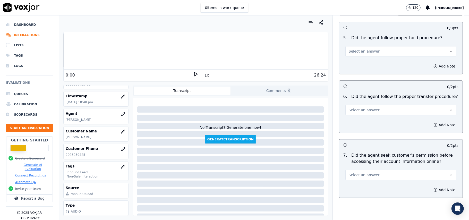
click at [376, 170] on button "Select an answer" at bounding box center [400, 175] width 111 height 10
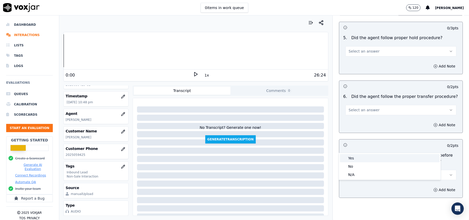
click at [370, 158] on div "Yes" at bounding box center [390, 158] width 100 height 8
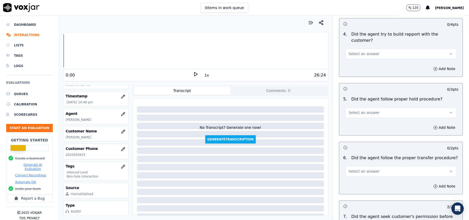
scroll to position [823, 0]
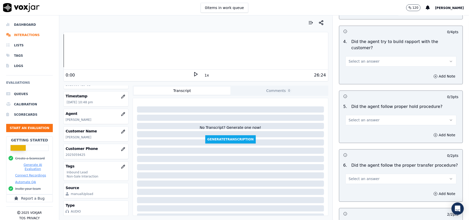
click at [376, 168] on div "Select an answer" at bounding box center [400, 175] width 119 height 15
click at [362, 173] on button "Select an answer" at bounding box center [400, 178] width 111 height 10
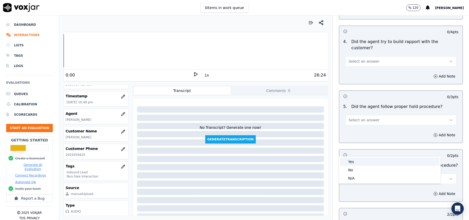
click at [356, 160] on div "Yes" at bounding box center [390, 161] width 100 height 8
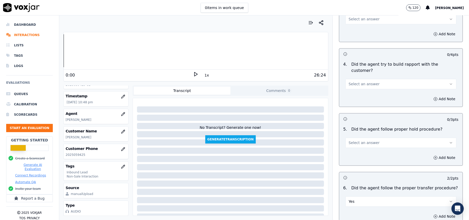
scroll to position [789, 0]
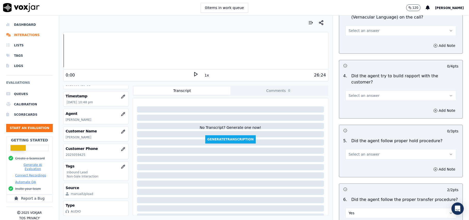
click at [372, 149] on button "Select an answer" at bounding box center [400, 154] width 111 height 10
click at [363, 138] on div "Yes" at bounding box center [390, 137] width 100 height 8
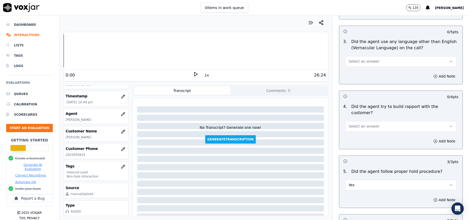
scroll to position [720, 0]
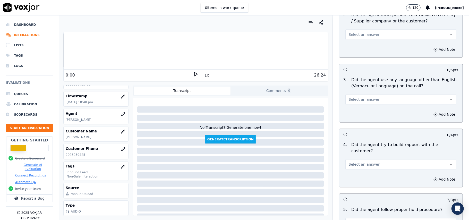
click at [365, 162] on span "Select an answer" at bounding box center [363, 164] width 31 height 5
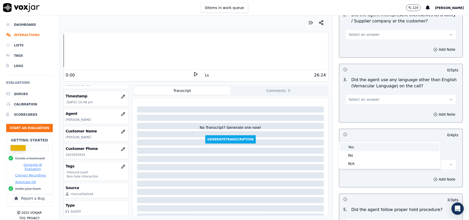
click at [359, 145] on div "Yes" at bounding box center [390, 147] width 100 height 8
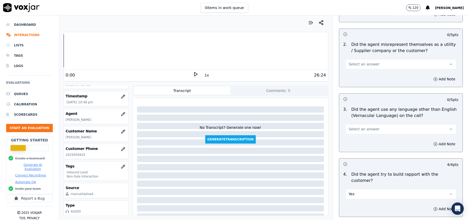
scroll to position [651, 0]
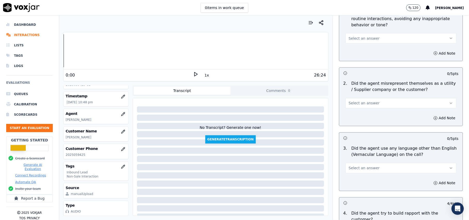
click at [365, 165] on span "Select an answer" at bounding box center [363, 167] width 31 height 5
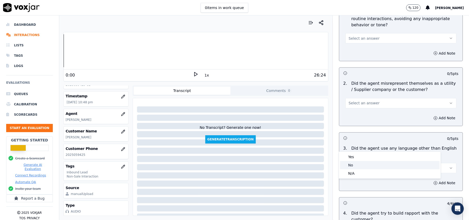
click at [361, 166] on div "No" at bounding box center [390, 165] width 100 height 8
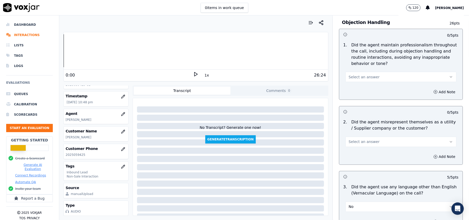
scroll to position [583, 0]
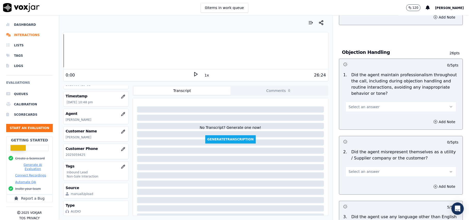
click at [372, 167] on button "Select an answer" at bounding box center [400, 172] width 111 height 10
click at [369, 162] on div "Yes" at bounding box center [390, 160] width 100 height 8
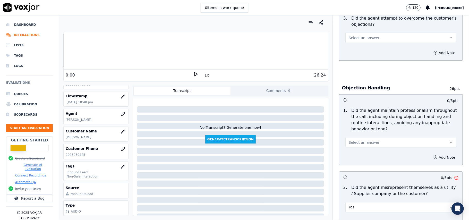
scroll to position [514, 0]
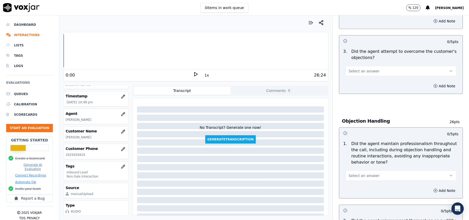
click at [372, 170] on button "Select an answer" at bounding box center [400, 175] width 111 height 10
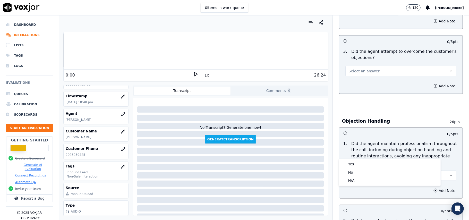
click at [370, 170] on button "Select an answer" at bounding box center [400, 175] width 111 height 10
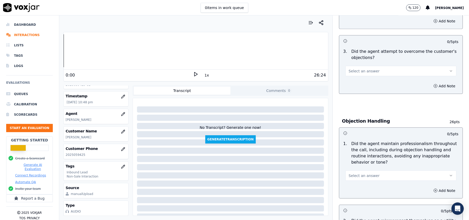
click at [367, 183] on div "Add Note" at bounding box center [400, 190] width 123 height 15
click at [370, 170] on button "Select an answer" at bounding box center [400, 175] width 111 height 10
click at [369, 165] on div "Yes" at bounding box center [390, 164] width 100 height 8
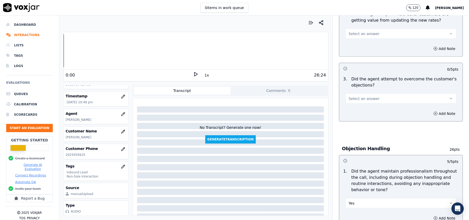
scroll to position [445, 0]
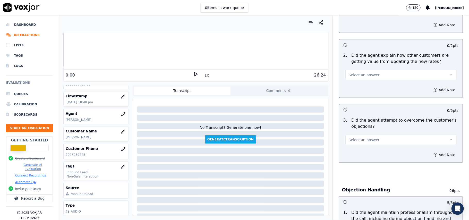
click at [373, 135] on button "Select an answer" at bounding box center [400, 140] width 111 height 10
click at [373, 129] on div "Yes" at bounding box center [390, 128] width 100 height 8
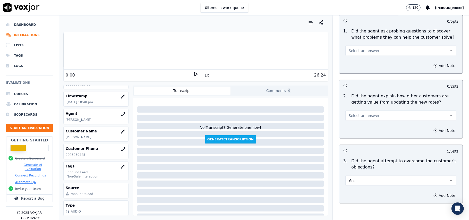
scroll to position [342, 0]
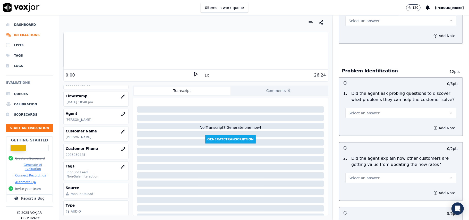
click at [359, 173] on button "Select an answer" at bounding box center [400, 178] width 111 height 10
click at [355, 167] on div "Yes" at bounding box center [390, 166] width 100 height 8
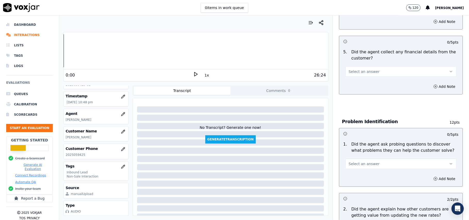
scroll to position [239, 0]
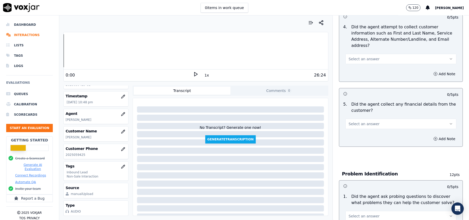
drag, startPoint x: 352, startPoint y: 191, endPoint x: 352, endPoint y: 187, distance: 4.4
click at [352, 213] on span "Select an answer" at bounding box center [363, 215] width 31 height 5
click at [355, 163] on div "Yes" at bounding box center [390, 164] width 100 height 8
click at [373, 119] on button "Select an answer" at bounding box center [400, 124] width 111 height 10
click at [367, 119] on div "No" at bounding box center [390, 120] width 100 height 8
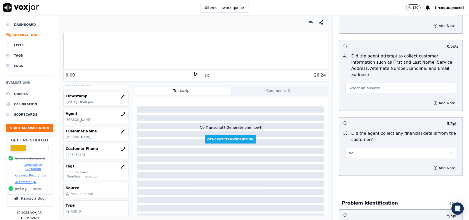
scroll to position [171, 0]
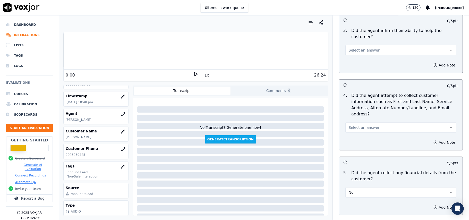
click at [369, 122] on button "Select an answer" at bounding box center [400, 127] width 111 height 10
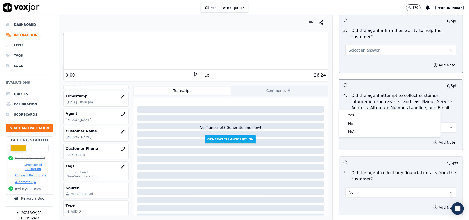
click at [369, 112] on div "Yes" at bounding box center [390, 115] width 100 height 8
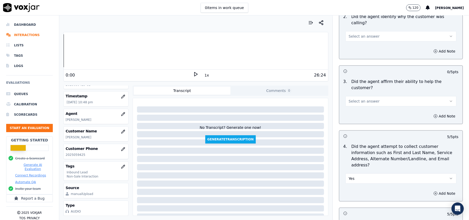
scroll to position [68, 0]
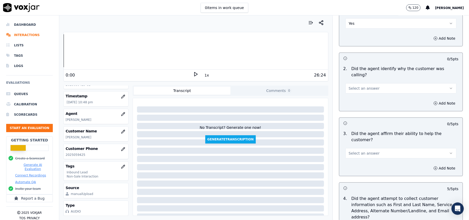
click at [362, 151] on span "Select an answer" at bounding box center [363, 153] width 31 height 5
click at [358, 146] on div "Yes" at bounding box center [390, 147] width 100 height 8
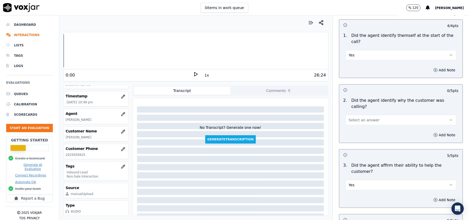
scroll to position [0, 0]
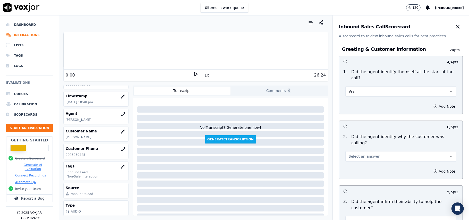
click at [354, 154] on span "Select an answer" at bounding box center [363, 156] width 31 height 5
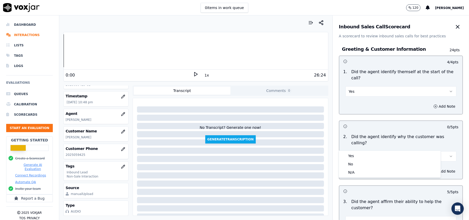
click at [353, 151] on div "Yes No N/A" at bounding box center [390, 164] width 102 height 27
click at [353, 154] on div "Yes" at bounding box center [390, 156] width 100 height 8
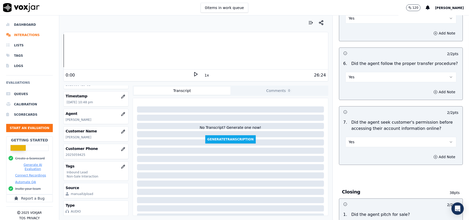
scroll to position [1440, 0]
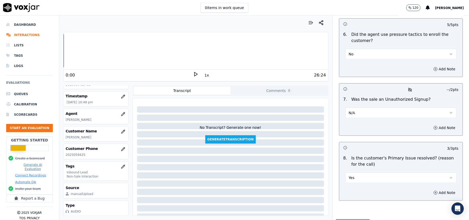
click at [345, 219] on button "Submit Scores" at bounding box center [353, 223] width 34 height 9
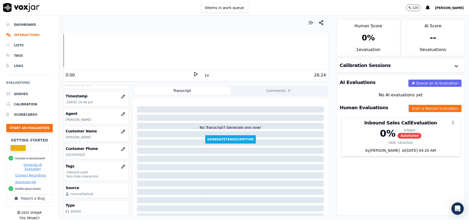
click at [26, 128] on button "Start an Evaluation" at bounding box center [29, 128] width 47 height 8
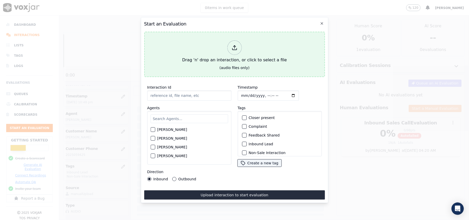
click at [228, 38] on div "Drag 'n' drop an interaction, or click to select a file" at bounding box center [234, 51] width 109 height 27
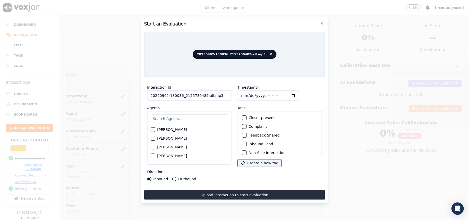
drag, startPoint x: 221, startPoint y: 94, endPoint x: 201, endPoint y: 96, distance: 19.4
click at [201, 96] on input "20250902-130036_2155780489-all.mp3" at bounding box center [189, 95] width 84 height 10
type input "20250902-130036_2155780489-C1"
click at [248, 93] on input "Timestamp" at bounding box center [267, 95] width 61 height 10
click at [248, 94] on input "Timestamp" at bounding box center [267, 95] width 61 height 10
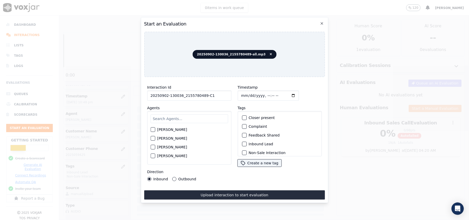
type input "[DATE]T22:50"
click at [209, 115] on input "text" at bounding box center [188, 118] width 77 height 9
paste input "[PERSON_NAME]"
type input "[PERSON_NAME]"
drag, startPoint x: 193, startPoint y: 117, endPoint x: 124, endPoint y: 117, distance: 69.0
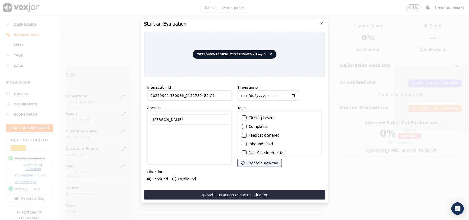
click at [124, 220] on div "Start an Evaluation 20250902-130036_2155780489-all.mp3 Interaction Id 20250902-…" at bounding box center [234, 220] width 469 height 0
type input "mark"
click at [154, 131] on button "[PERSON_NAME]" at bounding box center [152, 131] width 5 height 5
click at [245, 124] on div "Outbound Lead" at bounding box center [280, 127] width 80 height 9
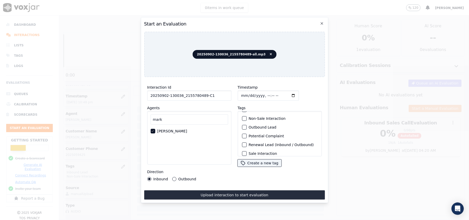
click at [242, 126] on div "button" at bounding box center [244, 127] width 4 height 4
click at [243, 118] on button "Non-Sale Interaction" at bounding box center [244, 118] width 5 height 5
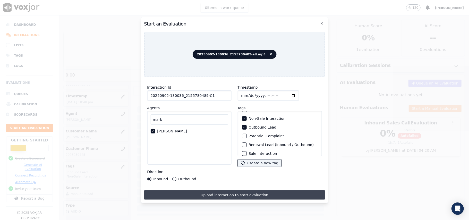
drag, startPoint x: 171, startPoint y: 174, endPoint x: 199, endPoint y: 194, distance: 33.8
click at [172, 177] on button "Outbound" at bounding box center [174, 179] width 4 height 4
click at [206, 192] on button "Upload interaction to start evaluation" at bounding box center [234, 194] width 181 height 9
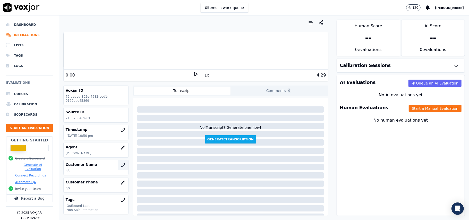
click at [118, 168] on button "button" at bounding box center [123, 165] width 10 height 10
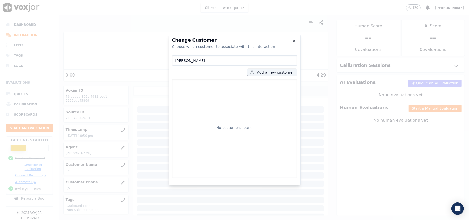
click at [176, 62] on input "[PERSON_NAME]" at bounding box center [234, 60] width 125 height 10
type input "[PERSON_NAME]"
click at [252, 72] on button "Add a new customer" at bounding box center [272, 72] width 50 height 7
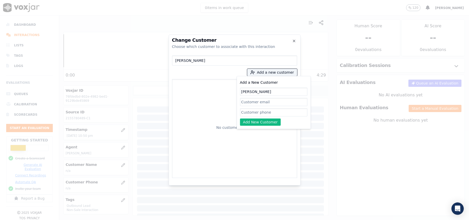
type input "[PERSON_NAME]"
click at [253, 111] on input "Add a New Customer" at bounding box center [273, 112] width 67 height 8
paste input "2155780489"
type input "2155780489"
click at [256, 124] on button "Add New Customer" at bounding box center [260, 121] width 41 height 7
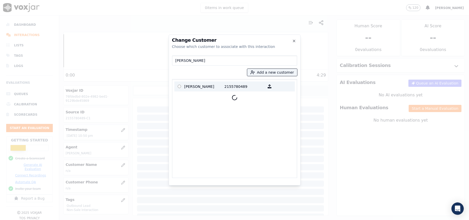
click at [186, 87] on p "[PERSON_NAME]" at bounding box center [204, 86] width 40 height 8
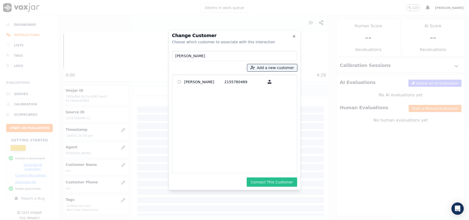
click at [263, 184] on button "Connect This Customer" at bounding box center [272, 181] width 50 height 9
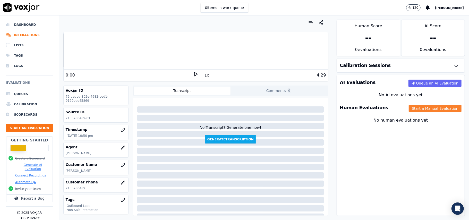
click at [424, 109] on button "Start a Manual Evaluation" at bounding box center [434, 108] width 53 height 7
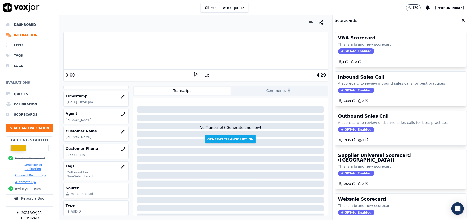
scroll to position [50, 0]
click at [339, 131] on span "GPT-4o Enabled" at bounding box center [356, 130] width 36 height 6
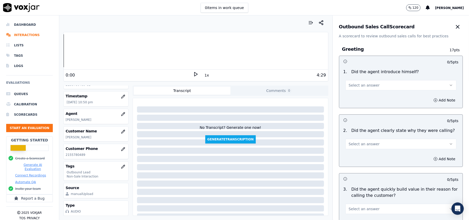
click at [356, 86] on span "Select an answer" at bounding box center [363, 85] width 31 height 5
click at [355, 96] on div "Yes" at bounding box center [390, 97] width 100 height 8
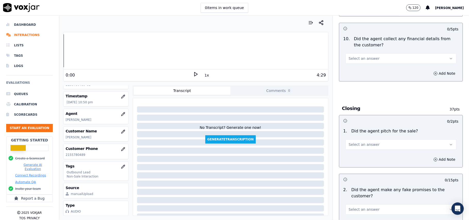
scroll to position [1284, 0]
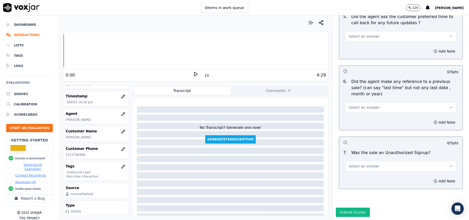
drag, startPoint x: 386, startPoint y: 142, endPoint x: 383, endPoint y: 148, distance: 6.7
click at [385, 156] on div "Select an answer" at bounding box center [400, 163] width 119 height 15
click at [368, 161] on button "Select an answer" at bounding box center [400, 166] width 111 height 10
click at [351, 177] on div "N/A" at bounding box center [390, 178] width 100 height 8
click at [360, 105] on span "Select an answer" at bounding box center [363, 107] width 31 height 5
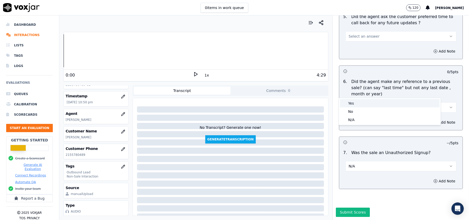
click at [357, 105] on div "Yes" at bounding box center [390, 103] width 100 height 8
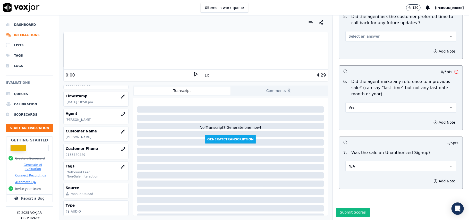
click at [358, 102] on button "Yes" at bounding box center [400, 107] width 111 height 10
click at [355, 113] on div "No" at bounding box center [390, 111] width 100 height 8
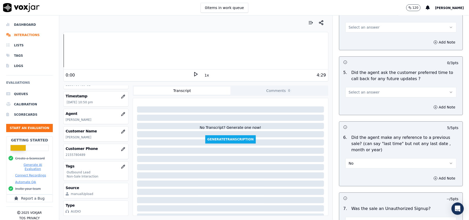
scroll to position [1181, 0]
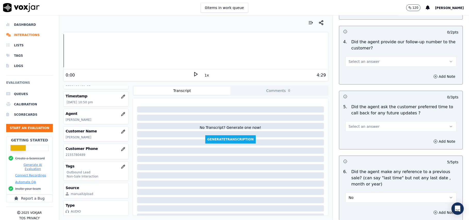
click at [361, 126] on button "Select an answer" at bounding box center [400, 126] width 111 height 10
click at [356, 142] on div "No" at bounding box center [390, 143] width 100 height 8
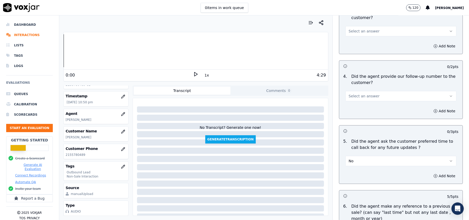
click at [359, 93] on span "Select an answer" at bounding box center [363, 95] width 31 height 5
click at [358, 109] on div "No" at bounding box center [390, 112] width 100 height 8
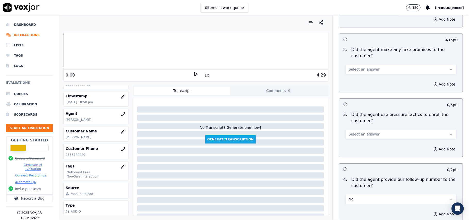
click at [361, 134] on button "Select an answer" at bounding box center [400, 134] width 111 height 10
click at [357, 152] on div "No" at bounding box center [390, 150] width 100 height 8
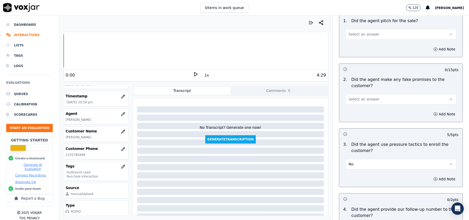
scroll to position [975, 0]
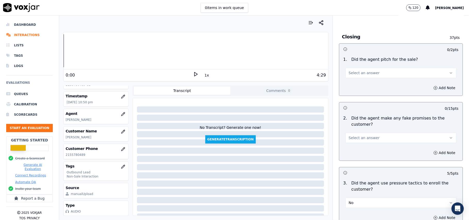
click at [360, 145] on div "Add Note" at bounding box center [400, 152] width 123 height 15
click at [358, 132] on div "Select an answer" at bounding box center [400, 137] width 111 height 11
click at [353, 135] on span "Select an answer" at bounding box center [363, 137] width 31 height 5
click at [353, 151] on div "No" at bounding box center [390, 154] width 100 height 8
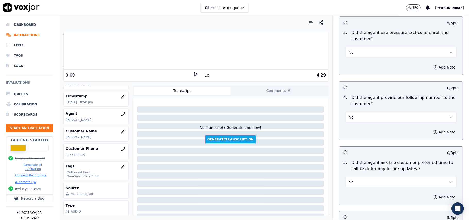
scroll to position [1181, 0]
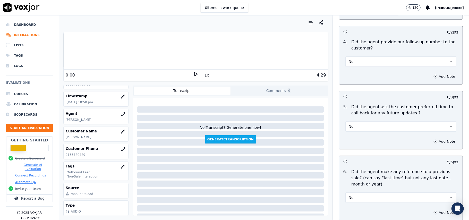
click at [353, 60] on button "No" at bounding box center [400, 61] width 111 height 10
click at [352, 69] on div "Yes" at bounding box center [390, 70] width 100 height 8
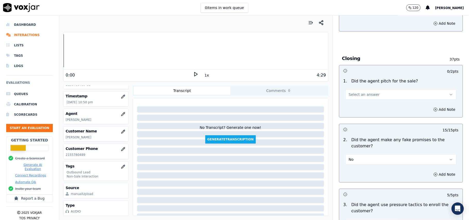
scroll to position [906, 0]
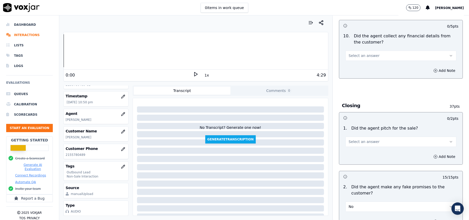
click at [367, 140] on span "Select an answer" at bounding box center [363, 141] width 31 height 5
click at [369, 153] on div "Yes" at bounding box center [390, 149] width 100 height 8
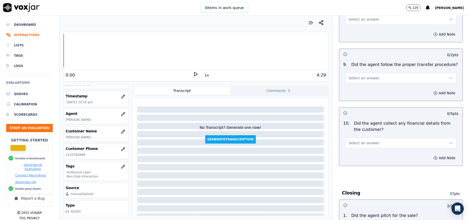
scroll to position [803, 0]
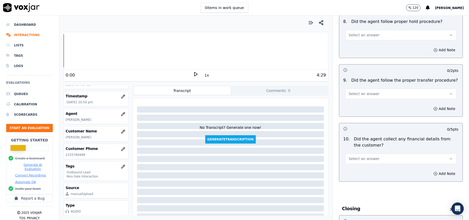
click at [374, 154] on button "Select an answer" at bounding box center [400, 158] width 111 height 10
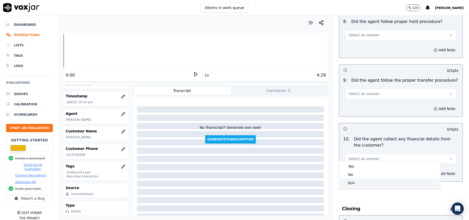
click at [358, 174] on div "No" at bounding box center [390, 174] width 100 height 8
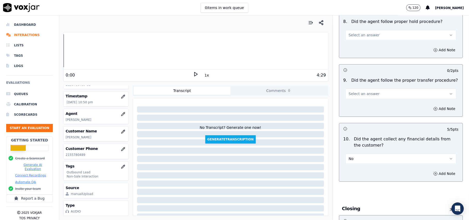
click at [367, 89] on button "Select an answer" at bounding box center [400, 94] width 111 height 10
click at [366, 99] on div "Yes" at bounding box center [390, 101] width 100 height 8
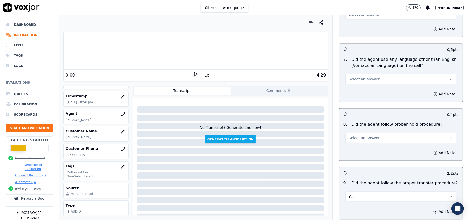
scroll to position [769, 0]
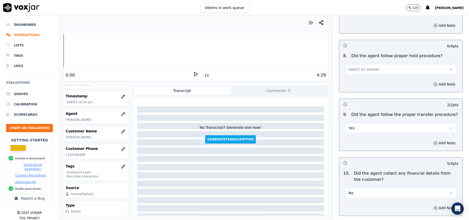
click at [369, 67] on button "Select an answer" at bounding box center [400, 69] width 111 height 10
click at [362, 75] on div "Yes" at bounding box center [390, 77] width 100 height 8
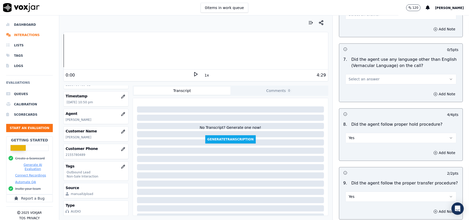
scroll to position [632, 0]
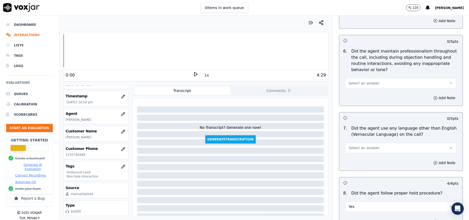
click at [366, 145] on span "Select an answer" at bounding box center [363, 147] width 31 height 5
click at [360, 165] on div "No" at bounding box center [390, 163] width 100 height 8
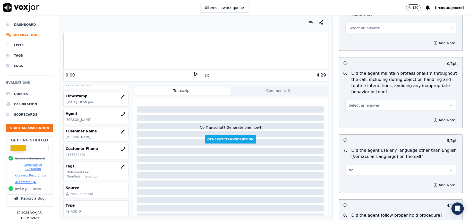
scroll to position [597, 0]
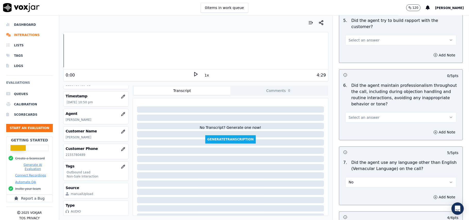
click at [364, 115] on span "Select an answer" at bounding box center [363, 117] width 31 height 5
click at [347, 132] on div "No" at bounding box center [390, 132] width 100 height 8
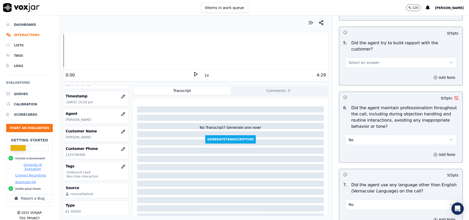
scroll to position [563, 0]
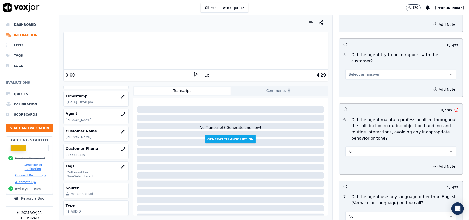
click at [374, 146] on button "No" at bounding box center [400, 151] width 111 height 10
click at [369, 154] on div "Yes No N/A" at bounding box center [390, 167] width 102 height 27
click at [362, 159] on div "Yes" at bounding box center [390, 159] width 100 height 8
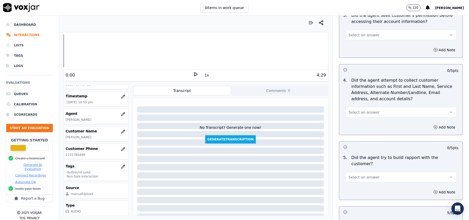
scroll to position [460, 0]
click at [359, 177] on button "Select an answer" at bounding box center [400, 177] width 111 height 10
click at [356, 184] on div "Yes" at bounding box center [390, 184] width 100 height 8
click at [365, 112] on span "Select an answer" at bounding box center [363, 112] width 31 height 5
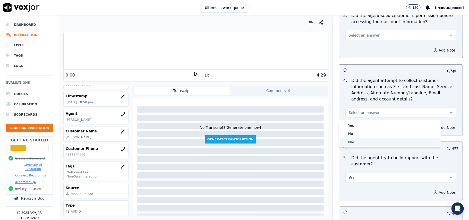
click at [358, 142] on div "N/A" at bounding box center [390, 142] width 100 height 8
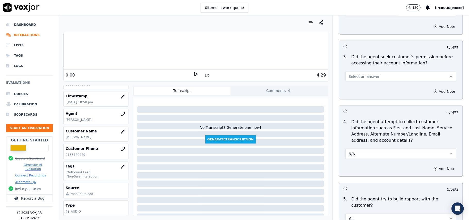
scroll to position [391, 0]
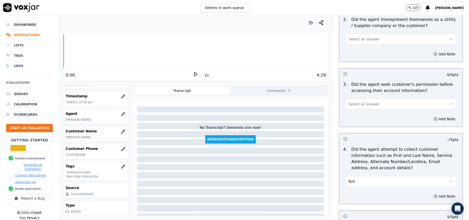
click at [361, 103] on span "Select an answer" at bounding box center [363, 103] width 31 height 5
click at [360, 121] on div "No" at bounding box center [390, 125] width 100 height 8
click at [375, 105] on button "No" at bounding box center [400, 104] width 111 height 10
click at [358, 117] on div "Yes" at bounding box center [390, 116] width 100 height 8
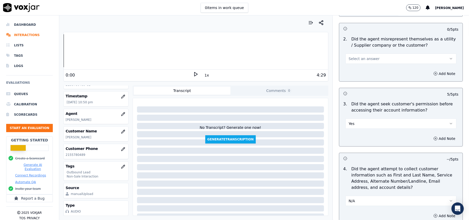
scroll to position [323, 0]
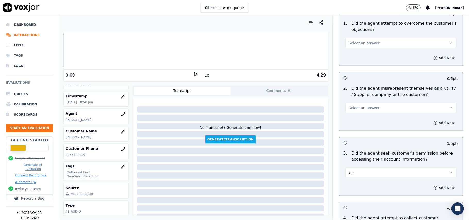
click at [363, 108] on span "Select an answer" at bounding box center [363, 107] width 31 height 5
click at [363, 127] on div "No" at bounding box center [390, 128] width 100 height 8
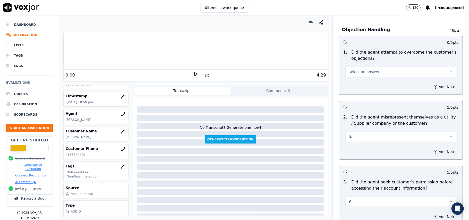
scroll to position [254, 0]
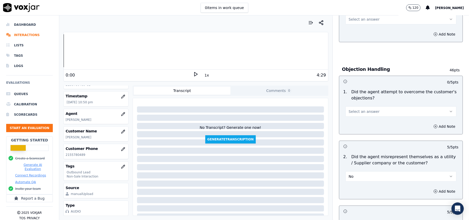
click at [370, 115] on button "Select an answer" at bounding box center [400, 111] width 111 height 10
click at [358, 128] on div "No" at bounding box center [390, 132] width 100 height 8
click at [357, 114] on button "No" at bounding box center [400, 111] width 111 height 10
click at [352, 125] on div "Yes" at bounding box center [390, 124] width 100 height 8
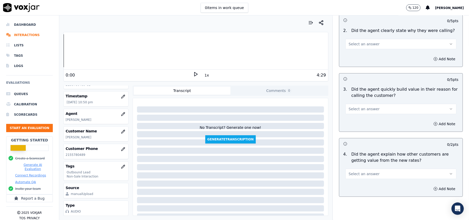
scroll to position [117, 0]
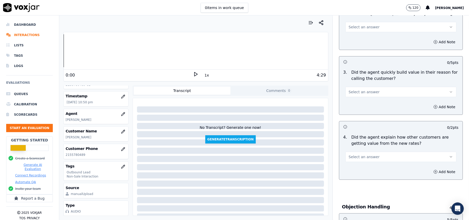
click at [359, 161] on button "Select an answer" at bounding box center [400, 157] width 111 height 10
click at [356, 165] on div "Yes" at bounding box center [390, 169] width 100 height 8
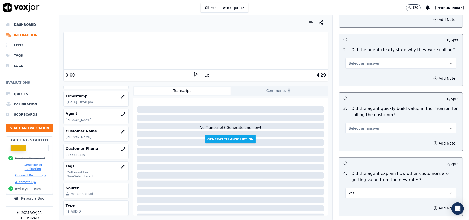
scroll to position [68, 0]
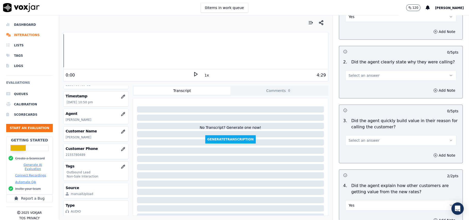
click at [359, 142] on span "Select an answer" at bounding box center [363, 140] width 31 height 5
click at [355, 149] on div "Yes" at bounding box center [390, 152] width 100 height 8
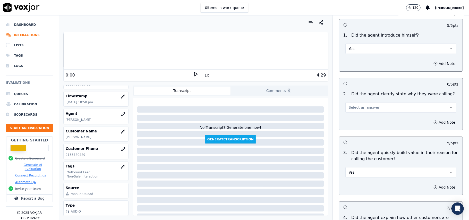
scroll to position [0, 0]
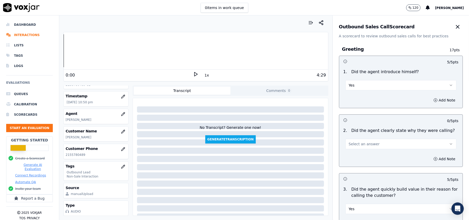
click at [361, 144] on span "Select an answer" at bounding box center [363, 143] width 31 height 5
click at [356, 155] on div "Yes" at bounding box center [390, 156] width 100 height 8
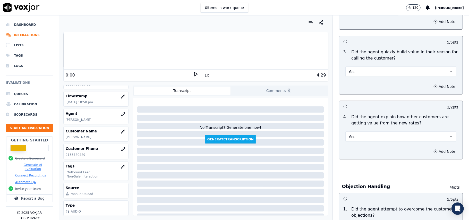
scroll to position [1284, 0]
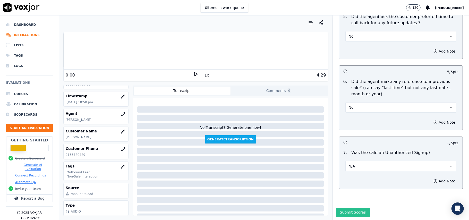
click at [343, 207] on button "Submit Scores" at bounding box center [353, 211] width 34 height 9
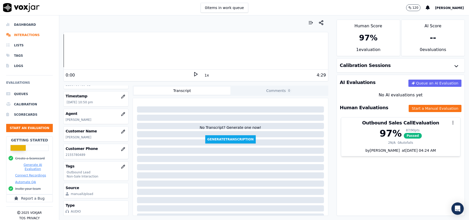
click at [71, 118] on p "[PERSON_NAME]" at bounding box center [96, 120] width 60 height 4
copy p "Mark"
